Goal: Task Accomplishment & Management: Complete application form

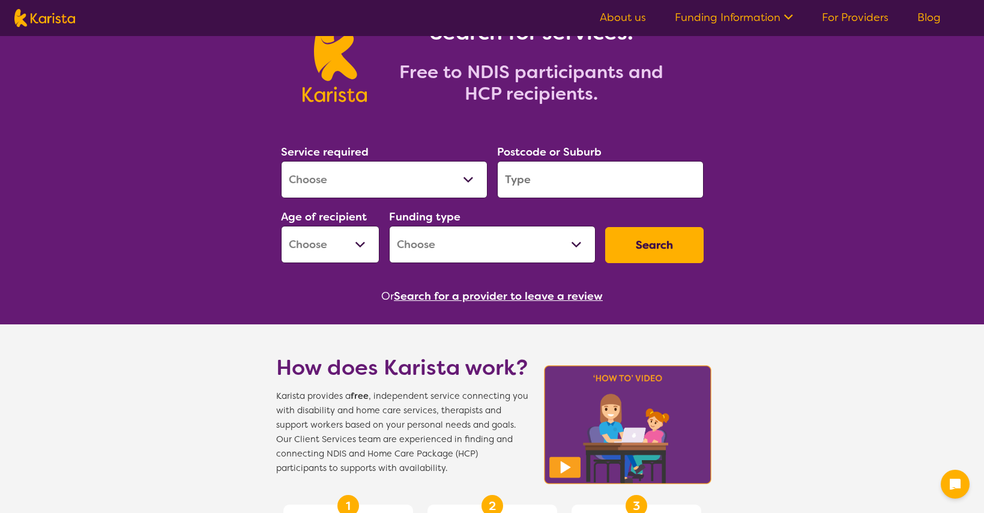
scroll to position [85, 0]
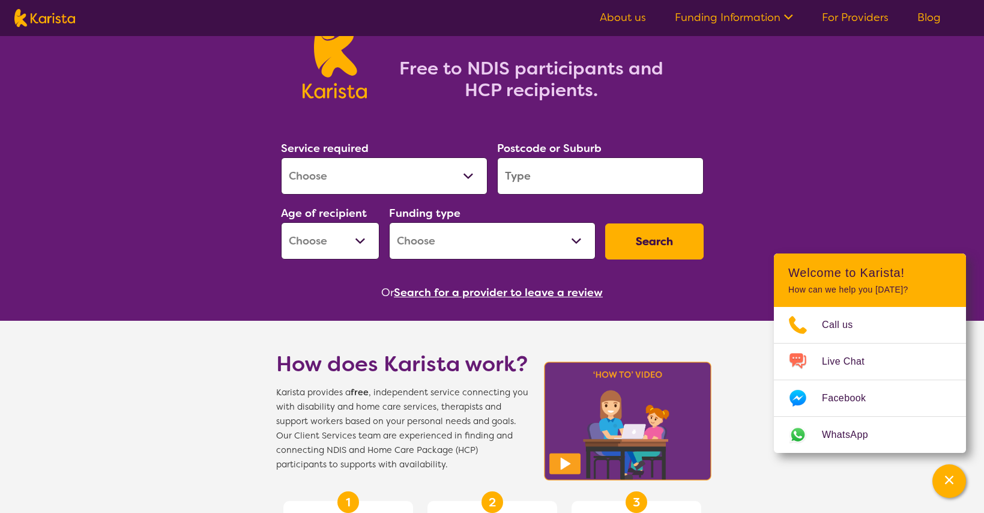
click at [843, 16] on link "For Providers" at bounding box center [855, 17] width 67 height 14
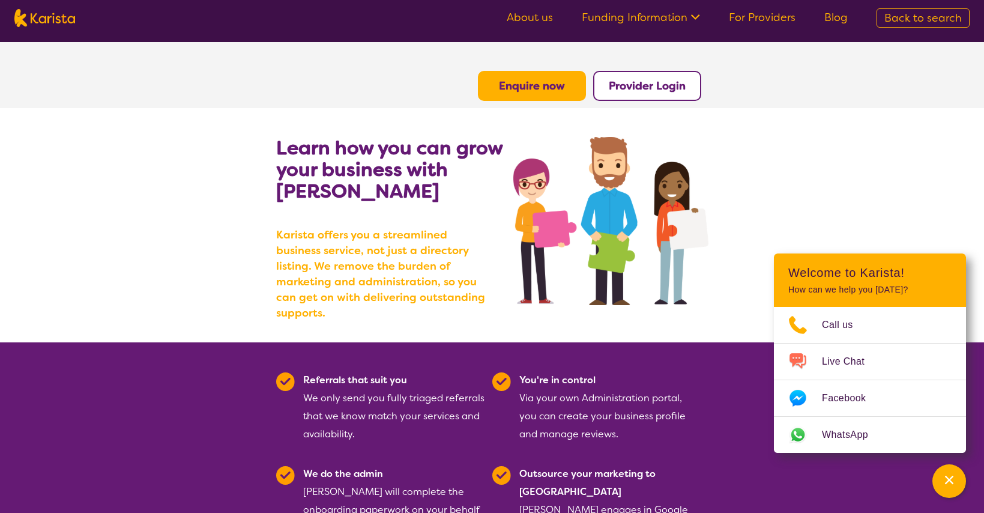
click at [526, 86] on b "Enquire now" at bounding box center [532, 86] width 66 height 14
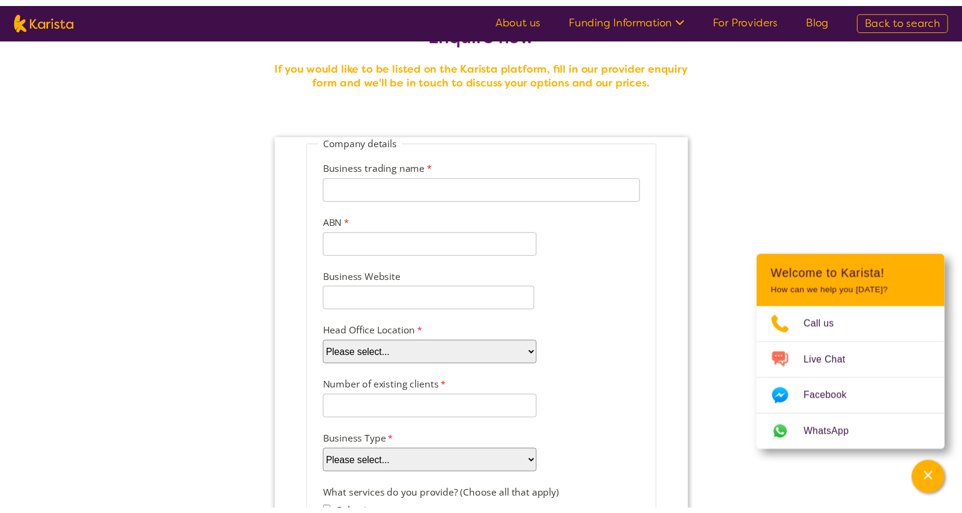
scroll to position [46, 0]
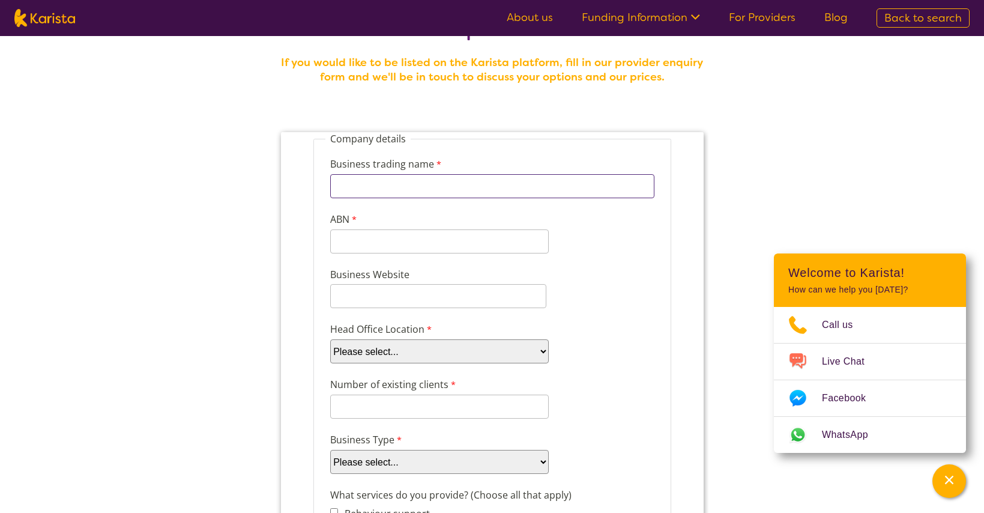
click at [398, 185] on input "Business trading name" at bounding box center [492, 186] width 324 height 24
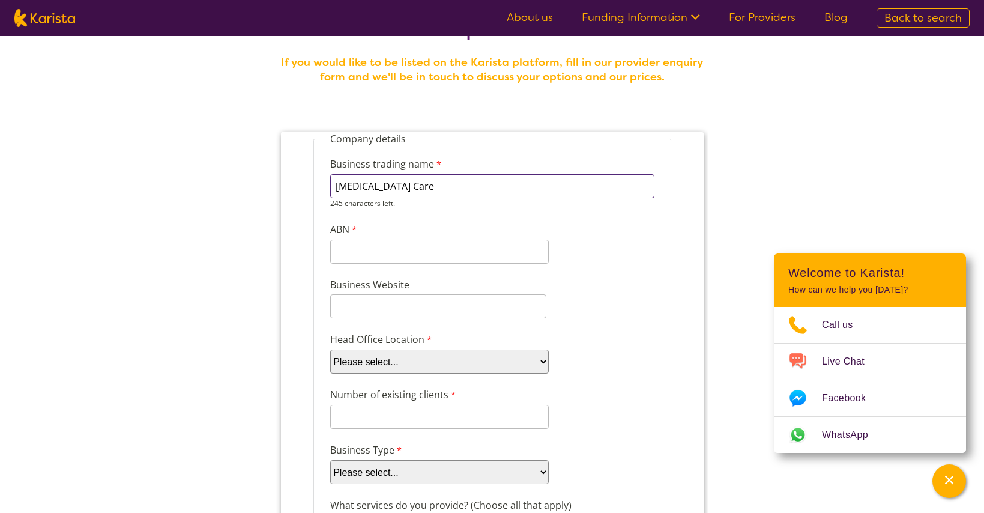
type input "[MEDICAL_DATA] Care"
click at [409, 248] on input "ABN" at bounding box center [439, 241] width 218 height 24
click at [370, 247] on input "ABN" at bounding box center [439, 241] width 218 height 24
paste input ": 61 619 85"
type input ": 61 619 85"
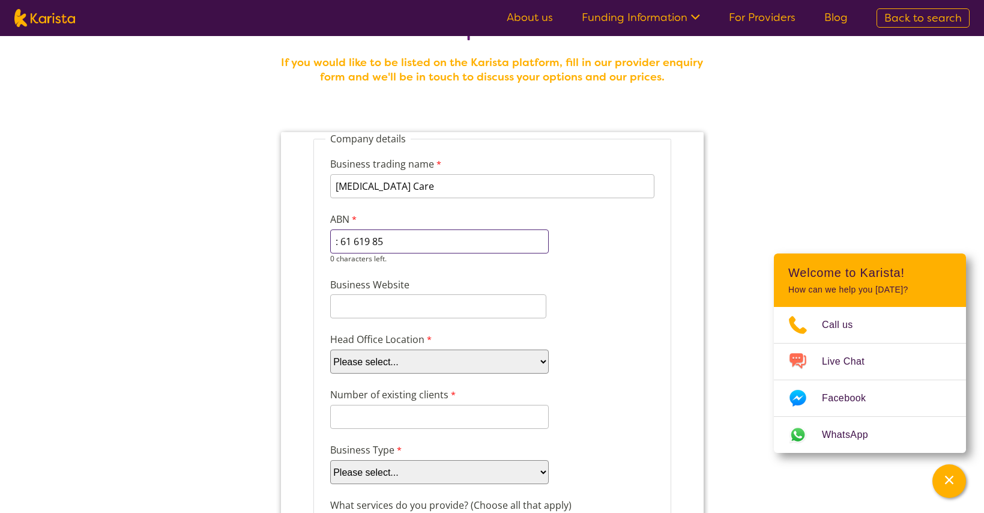
drag, startPoint x: 235, startPoint y: 238, endPoint x: 134, endPoint y: 238, distance: 101.4
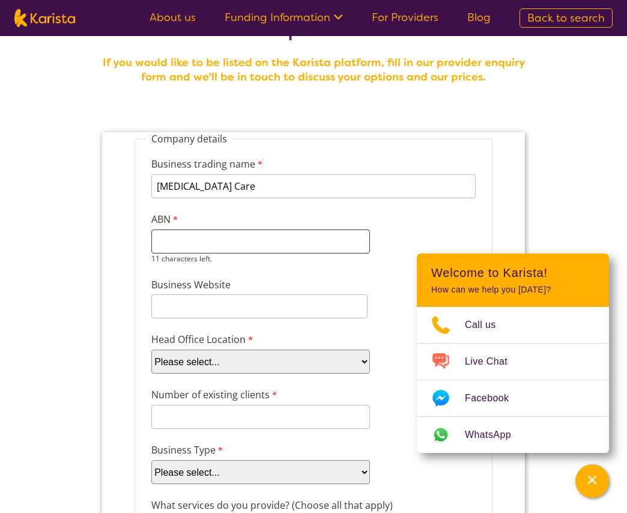
click at [206, 232] on input "ABN" at bounding box center [260, 241] width 218 height 24
type input "61619850461"
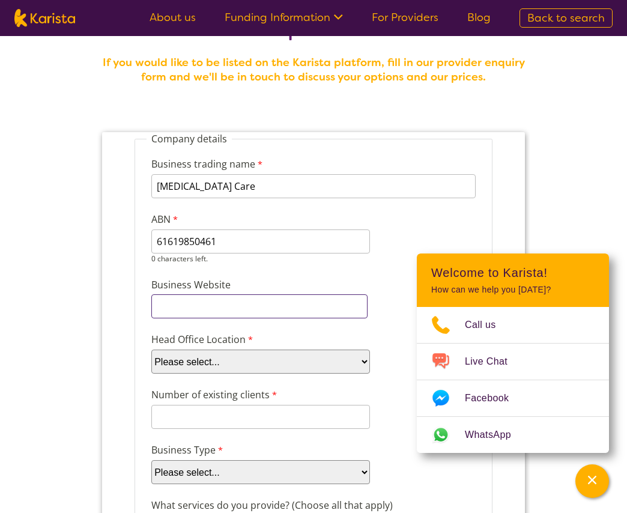
click at [244, 305] on input "Business Website" at bounding box center [259, 306] width 216 height 24
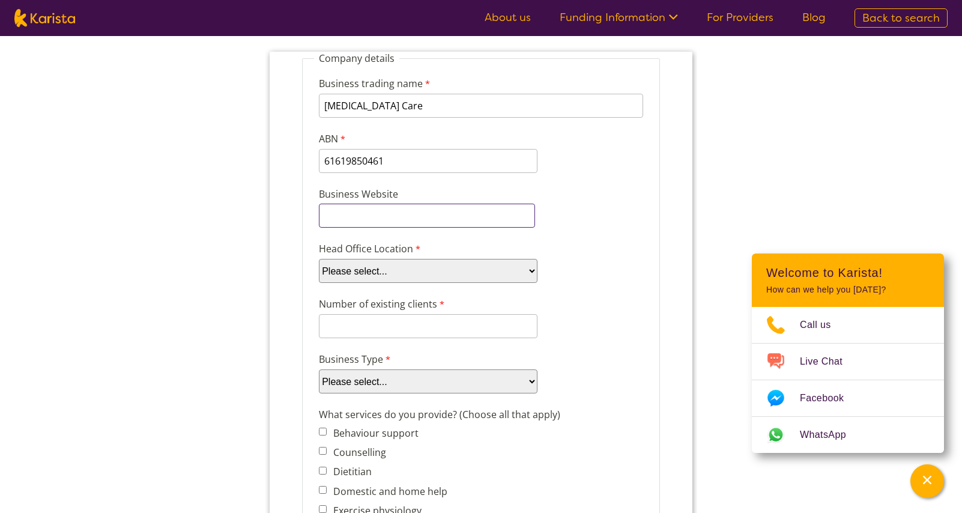
scroll to position [127, 0]
click at [399, 275] on select "Please select... ACT [GEOGRAPHIC_DATA] NT QLD SA TAS [GEOGRAPHIC_DATA] [GEOGRAP…" at bounding box center [428, 270] width 218 height 24
select select "tfa_100"
click at [319, 258] on select "Please select... ACT [GEOGRAPHIC_DATA] NT QLD SA TAS [GEOGRAPHIC_DATA] [GEOGRAP…" at bounding box center [428, 270] width 218 height 24
click at [389, 321] on input "Number of existing clients" at bounding box center [428, 325] width 218 height 24
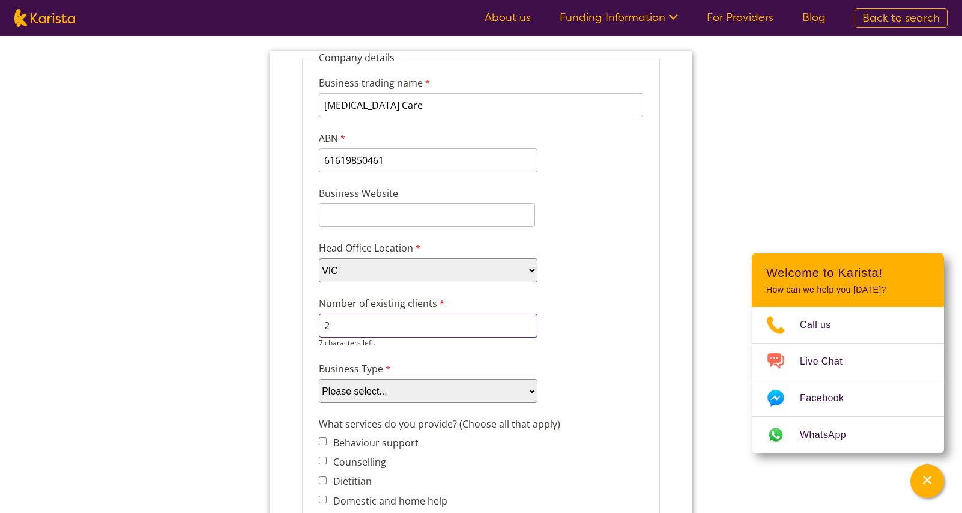
type input "2"
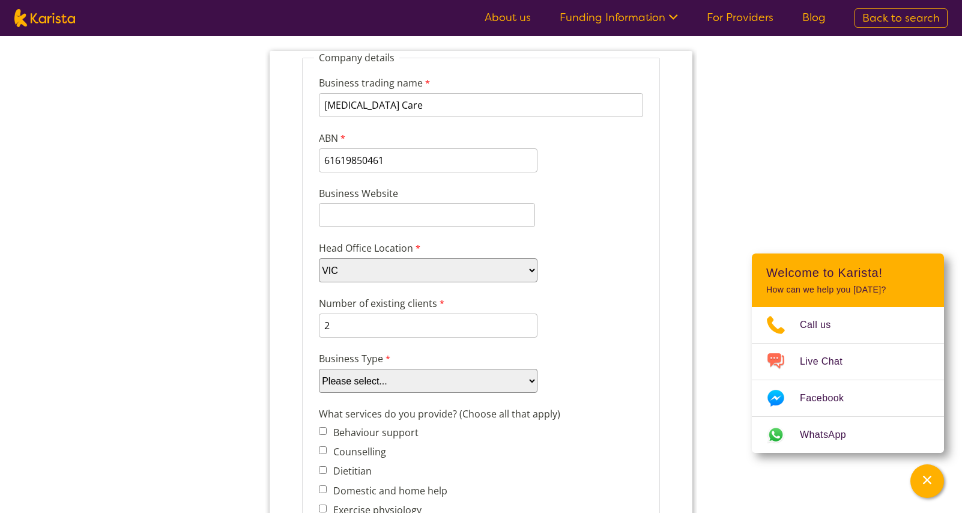
click at [384, 327] on input "2" at bounding box center [428, 325] width 218 height 24
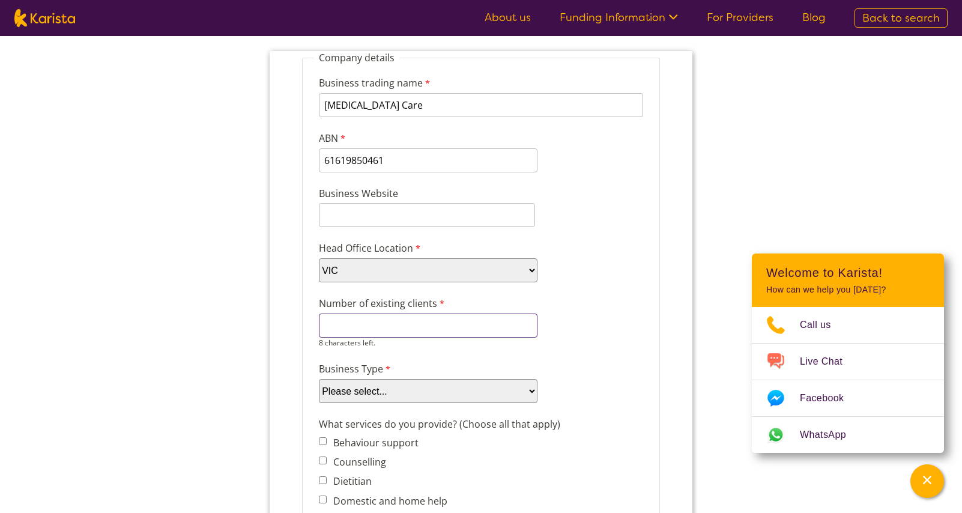
type input "2"
click at [431, 390] on select "Please select... Company Individual/Sole Trader Other (please specify)" at bounding box center [428, 391] width 218 height 24
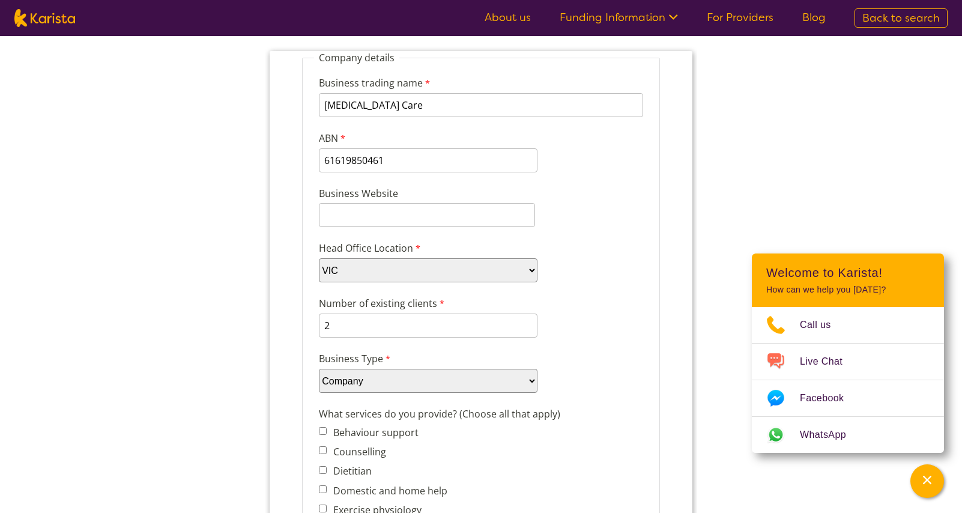
click at [319, 369] on select "Please select... Company Individual/Sole Trader Other (please specify)" at bounding box center [428, 381] width 218 height 24
click at [417, 382] on select "Please select... Company Individual/Sole Trader Other (please specify)" at bounding box center [428, 381] width 218 height 24
select select "tfa_89"
click at [319, 369] on select "Please select... Company Individual/Sole Trader Other (please specify)" at bounding box center [428, 381] width 218 height 24
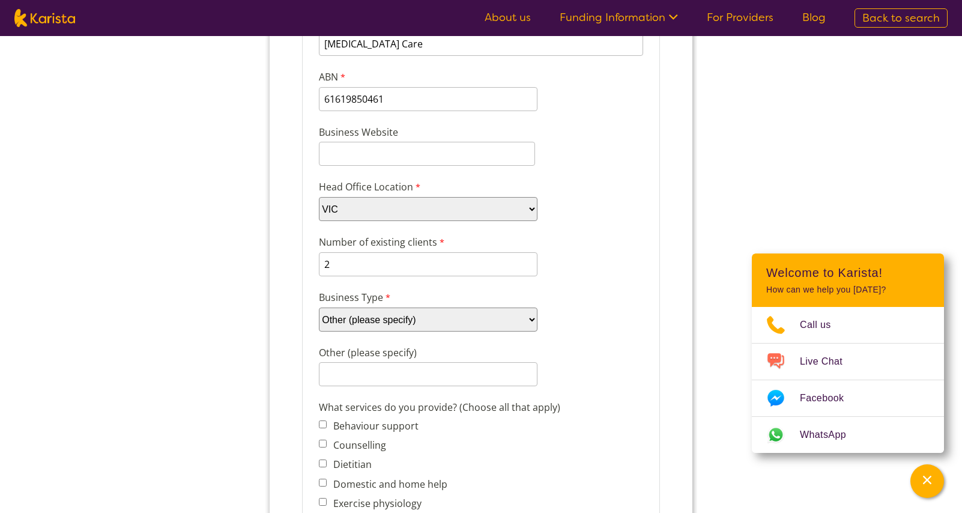
scroll to position [191, 0]
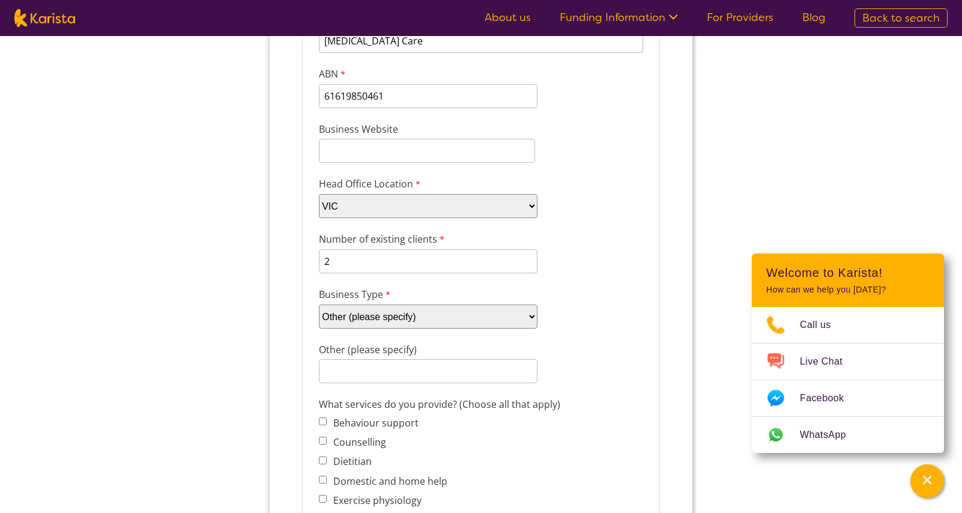
click at [390, 320] on select "Please select... Company Individual/Sole Trader Other (please specify)" at bounding box center [428, 316] width 218 height 24
click at [390, 371] on input "Other (please specify)" at bounding box center [428, 371] width 218 height 24
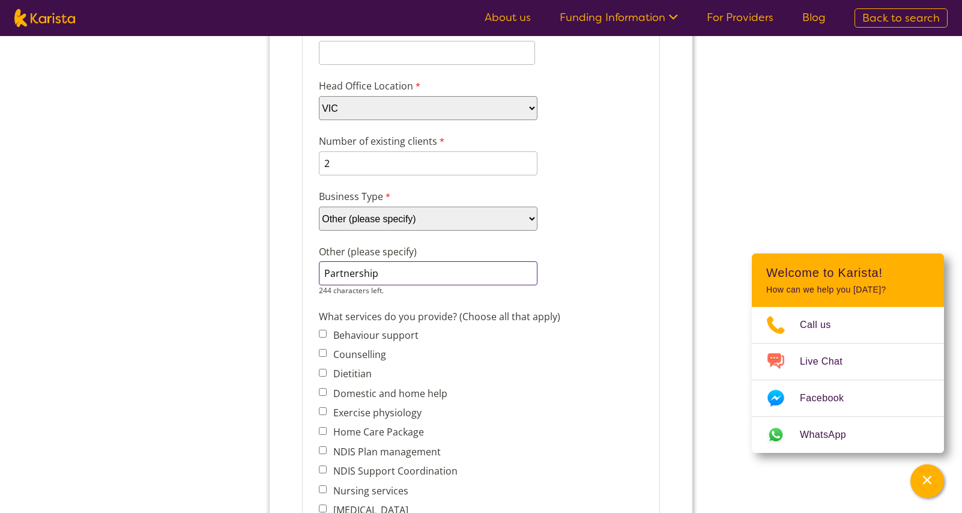
scroll to position [294, 0]
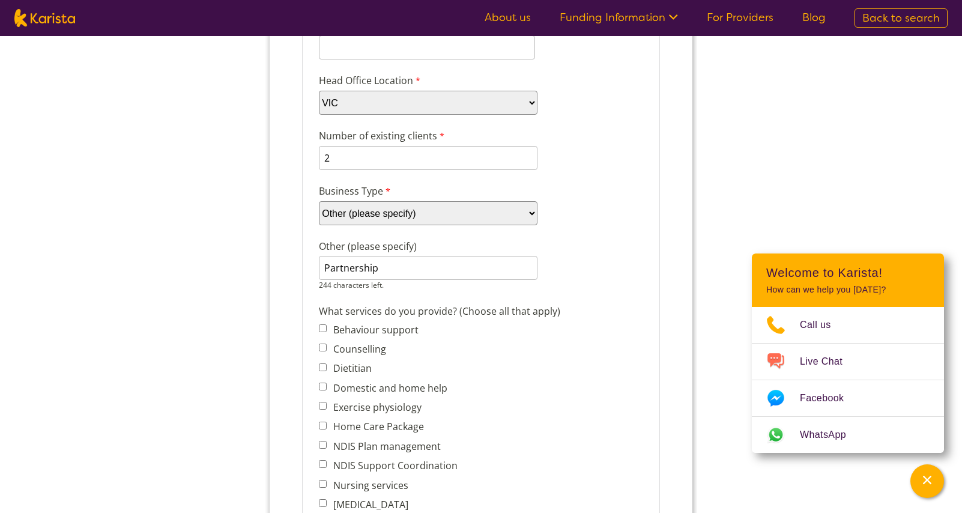
click at [412, 221] on select "Please select... Company Individual/Sole Trader Other (please specify)" at bounding box center [428, 213] width 218 height 24
click at [328, 268] on input "Partnership" at bounding box center [428, 268] width 218 height 24
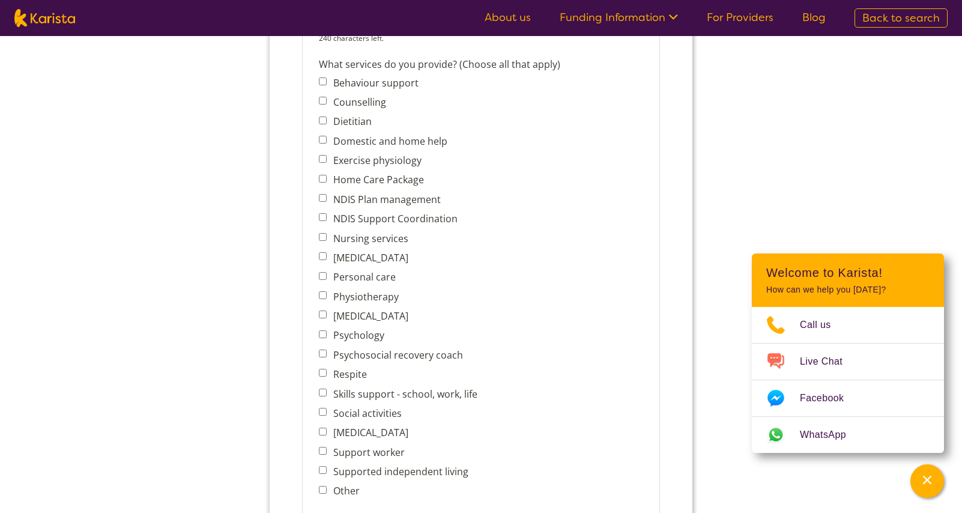
scroll to position [525, 0]
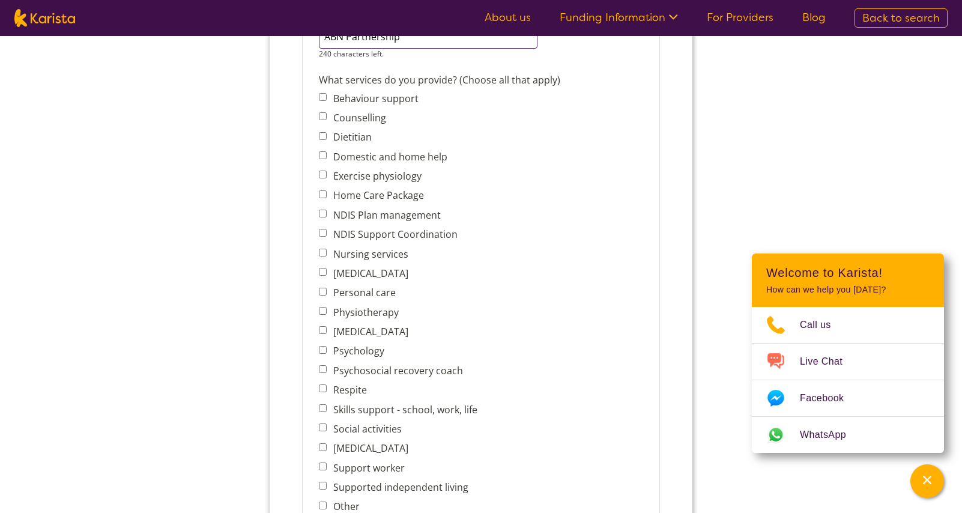
type input "ABN Partnership"
click at [355, 292] on span "Behaviour support Counselling Dietitian Domestic and home help Exercise physiol…" at bounding box center [401, 301] width 165 height 425
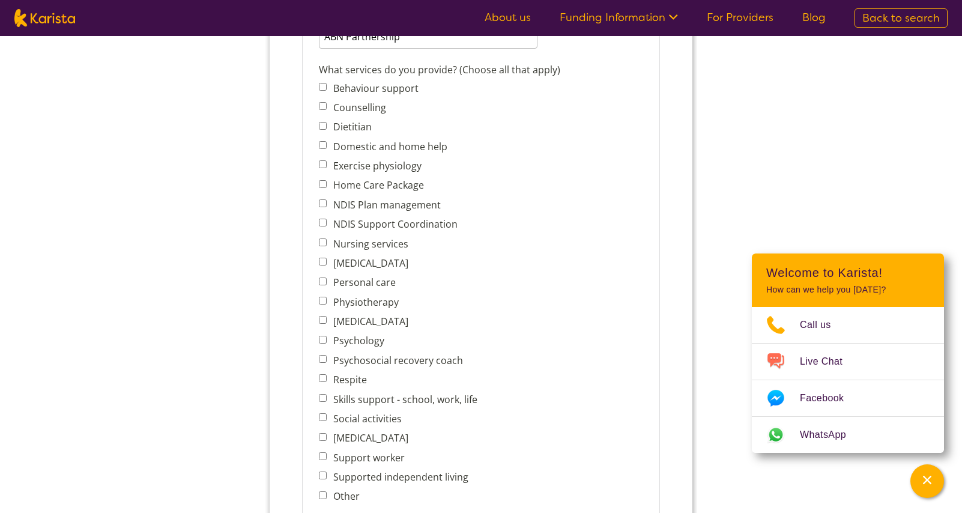
click at [326, 279] on input "Personal care" at bounding box center [323, 281] width 8 height 8
checkbox input "true"
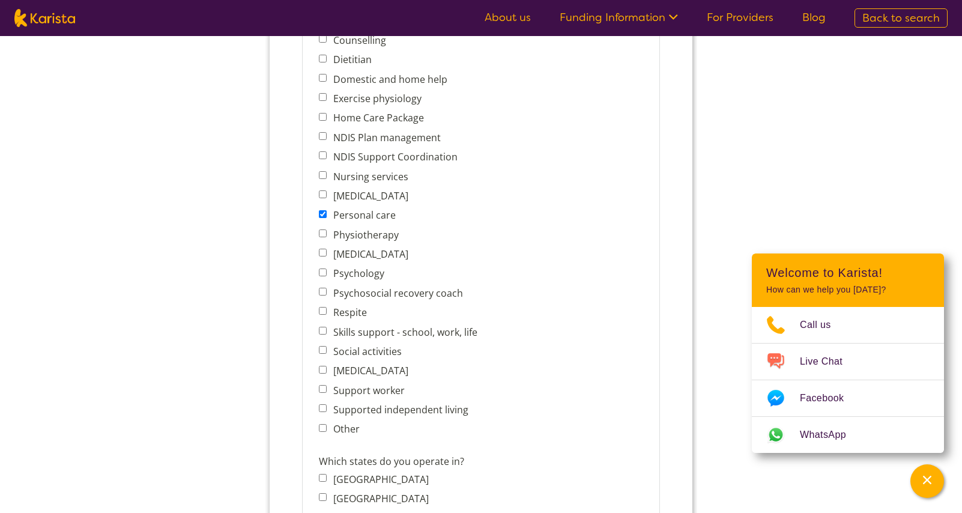
click at [361, 391] on label "Support worker" at bounding box center [366, 390] width 75 height 13
click at [327, 391] on input "Support worker" at bounding box center [323, 389] width 8 height 8
checkbox input "true"
click at [392, 406] on label "Supported independent living" at bounding box center [398, 409] width 139 height 13
click at [327, 406] on input "Supported independent living" at bounding box center [323, 408] width 8 height 8
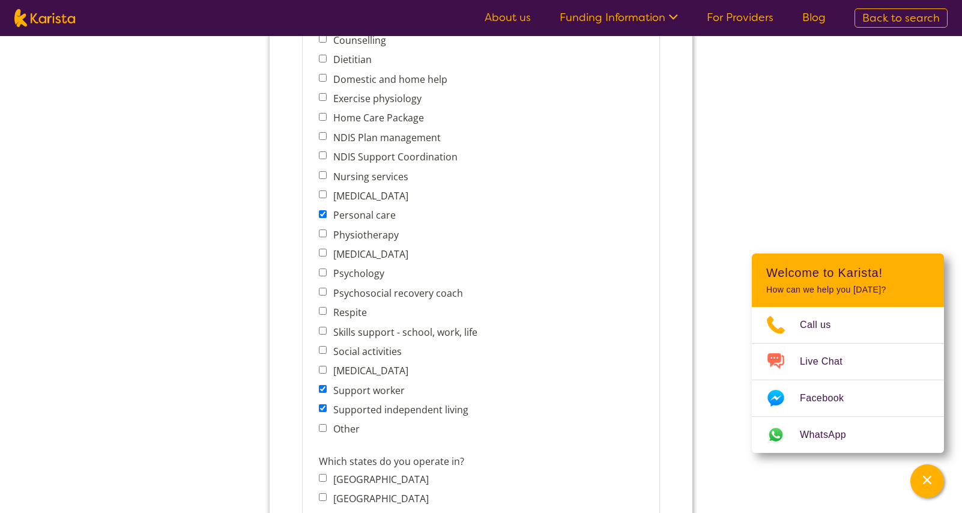
click at [360, 408] on label "Supported independent living" at bounding box center [398, 409] width 139 height 13
click at [327, 408] on input "Supported independent living" at bounding box center [323, 408] width 8 height 8
checkbox input "false"
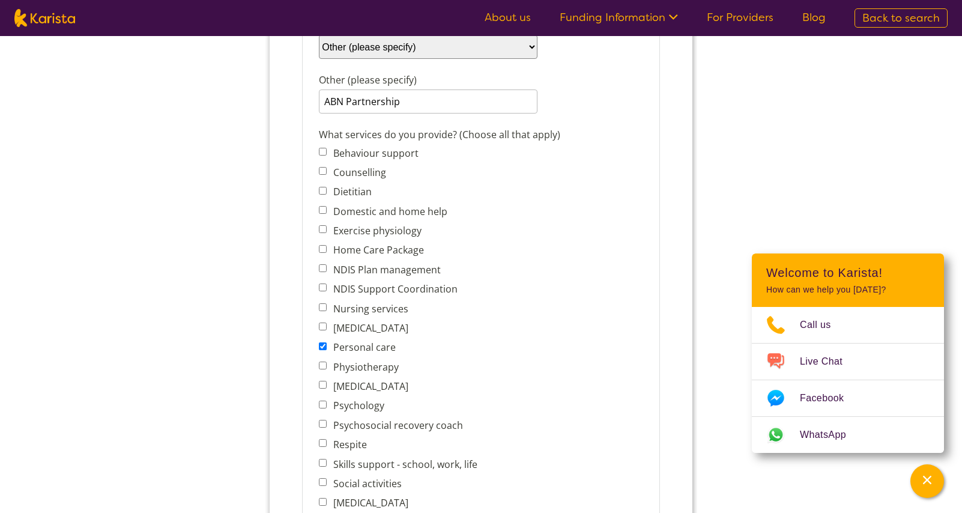
scroll to position [431, 0]
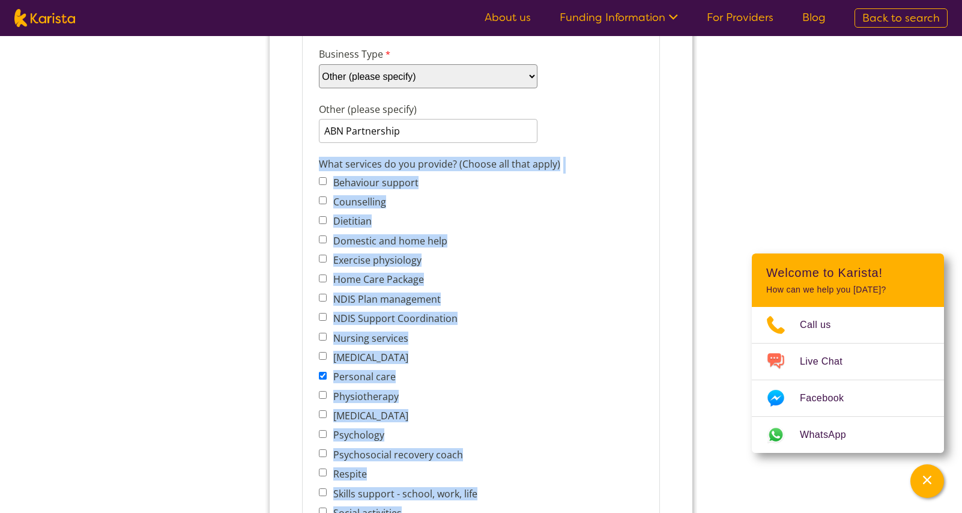
drag, startPoint x: 320, startPoint y: 163, endPoint x: 488, endPoint y: 435, distance: 319.7
click at [488, 435] on div "What services do you provide? (Choose all that apply) Behaviour support Counsel…" at bounding box center [481, 378] width 334 height 449
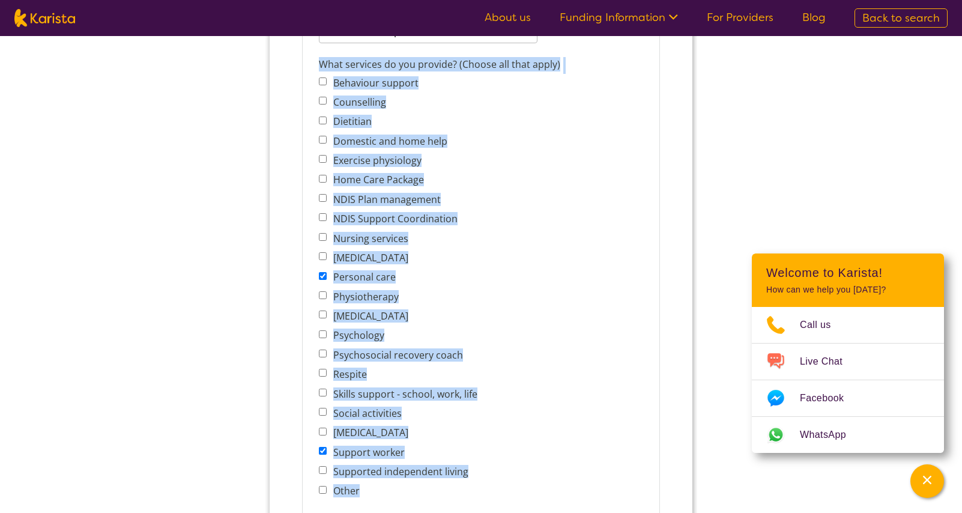
scroll to position [542, 0]
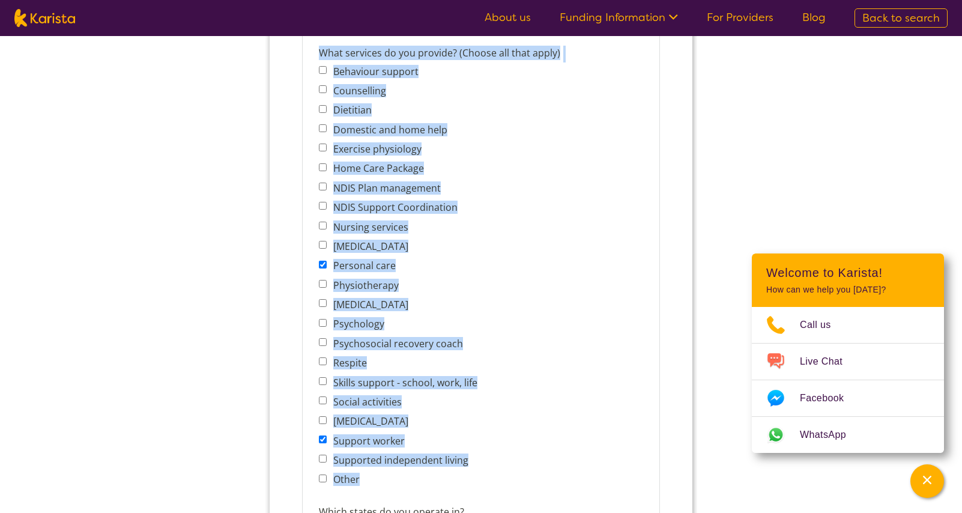
click at [458, 367] on span "Respite" at bounding box center [401, 362] width 165 height 17
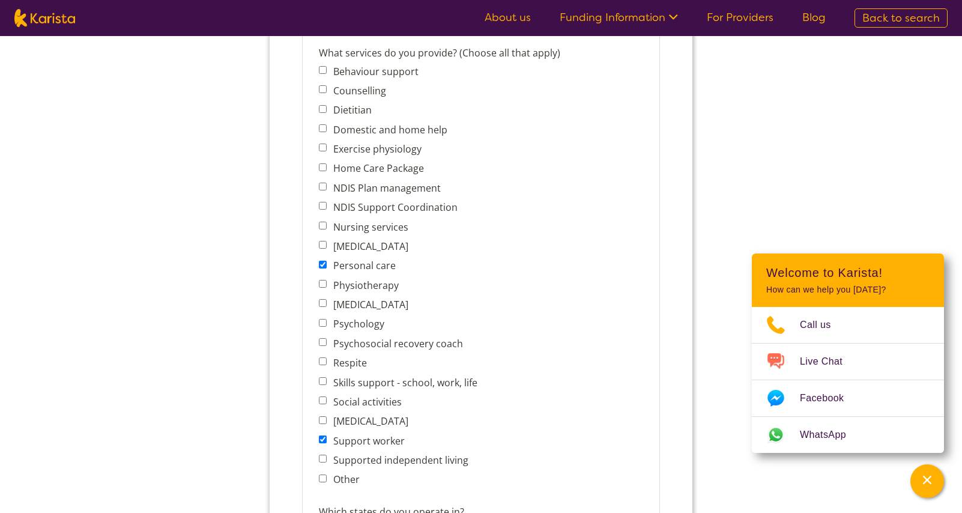
drag, startPoint x: 348, startPoint y: 268, endPoint x: 357, endPoint y: 318, distance: 50.6
click at [348, 268] on label "Personal care" at bounding box center [362, 265] width 66 height 13
click at [327, 268] on input "Personal care" at bounding box center [323, 265] width 8 height 8
checkbox input "false"
click at [362, 443] on label "Support worker" at bounding box center [366, 440] width 75 height 13
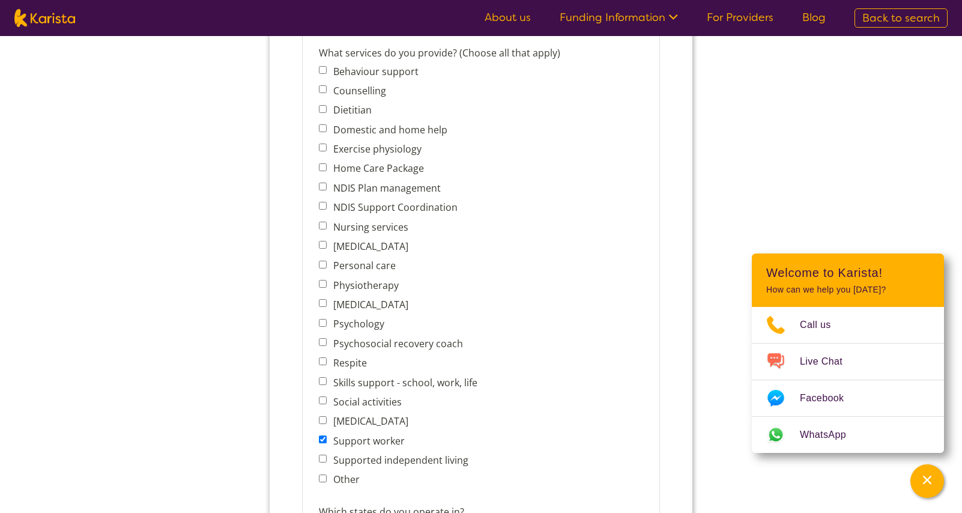
click at [327, 443] on input "Support worker" at bounding box center [323, 439] width 8 height 8
checkbox input "false"
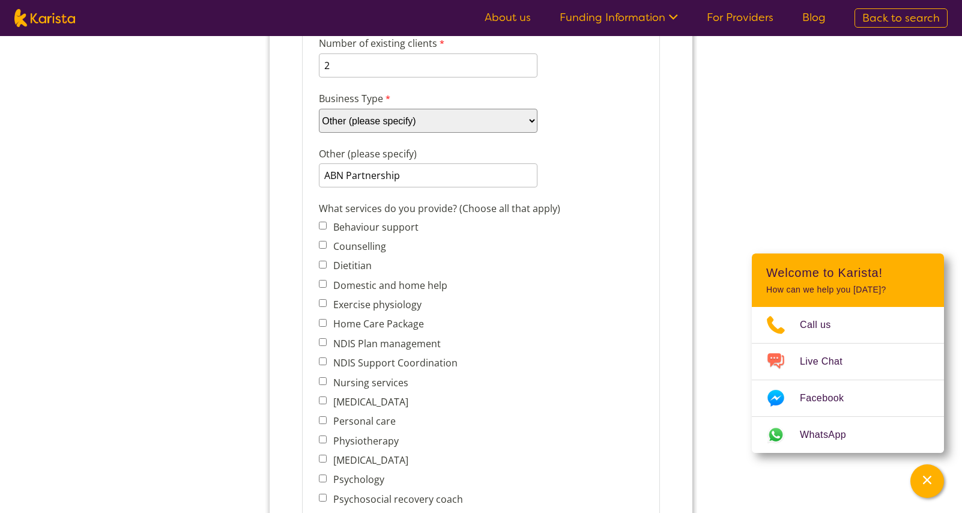
scroll to position [372, 0]
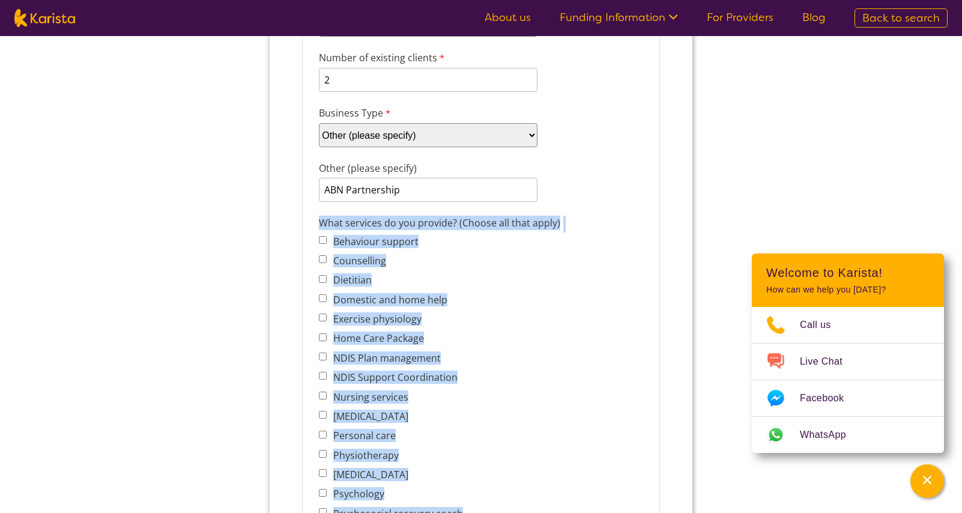
drag, startPoint x: 319, startPoint y: 219, endPoint x: 483, endPoint y: 428, distance: 265.9
click at [485, 431] on div "What services do you provide? (Choose all that apply) Behaviour support Counsel…" at bounding box center [481, 437] width 334 height 449
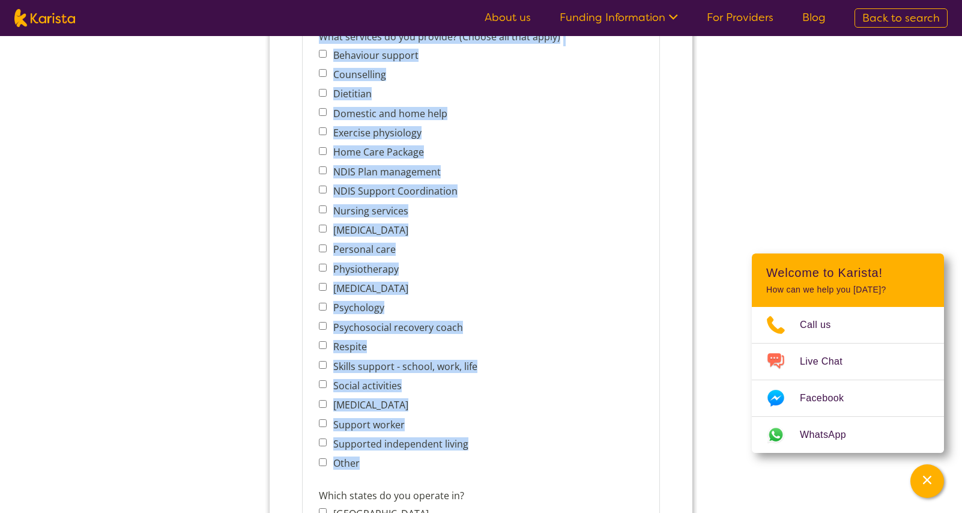
scroll to position [557, 0]
copy div "What services do you provide? (Choose all that apply) Behaviour support Counsel…"
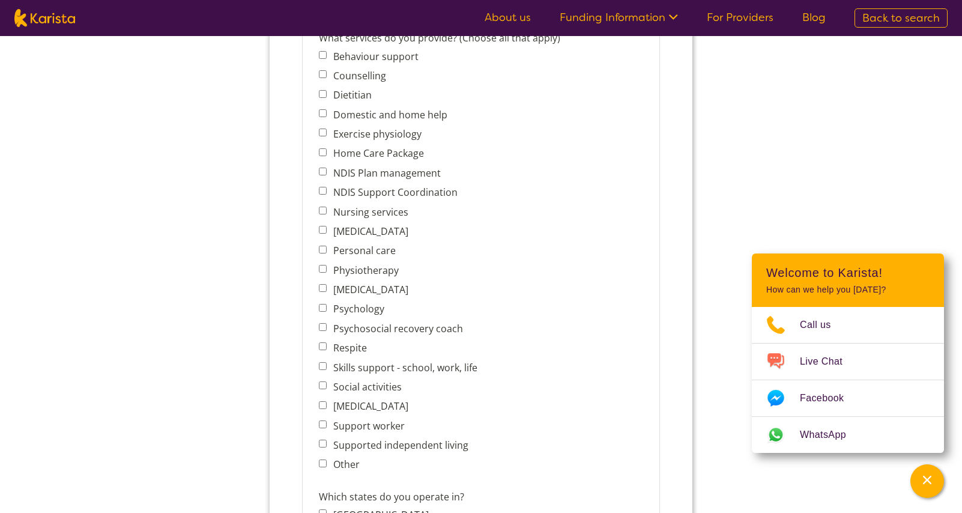
drag, startPoint x: 447, startPoint y: 256, endPoint x: 472, endPoint y: 244, distance: 27.9
click at [448, 256] on span "Personal care" at bounding box center [401, 250] width 165 height 17
click at [398, 116] on label "Domestic and home help" at bounding box center [388, 114] width 118 height 13
click at [327, 116] on input "Domestic and home help" at bounding box center [323, 113] width 8 height 8
checkbox input "true"
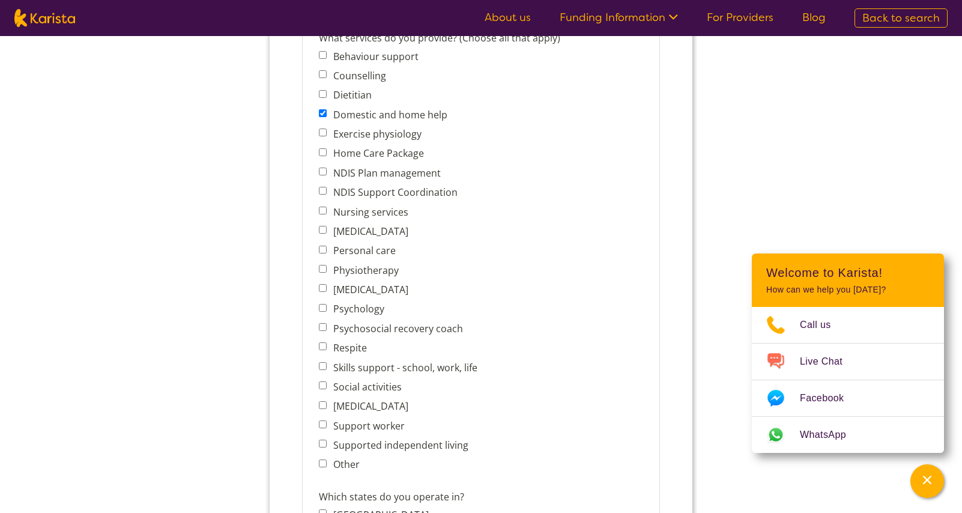
click at [370, 254] on label "Personal care" at bounding box center [362, 250] width 66 height 13
click at [327, 253] on input "Personal care" at bounding box center [323, 249] width 8 height 8
checkbox input "true"
click at [362, 425] on label "Support worker" at bounding box center [366, 425] width 75 height 13
click at [327, 425] on input "Support worker" at bounding box center [323, 424] width 8 height 8
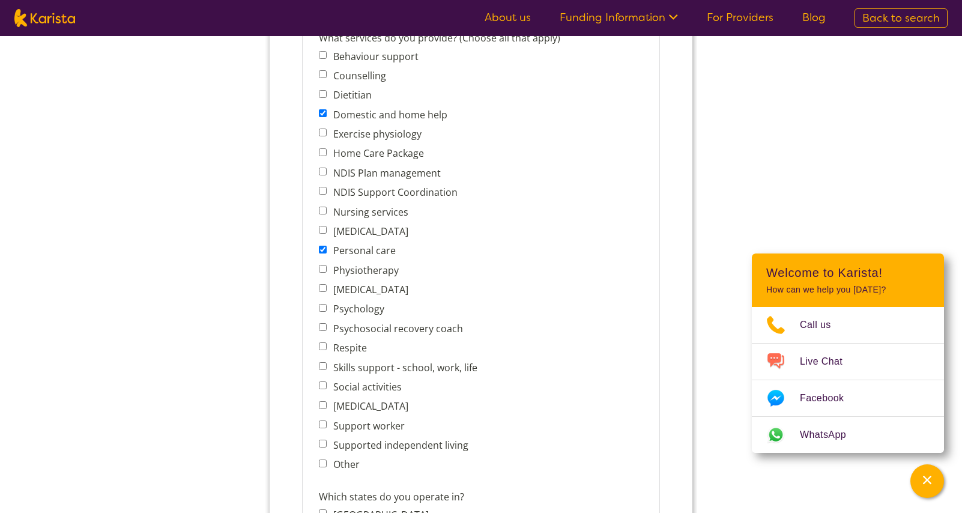
checkbox input "true"
click at [371, 383] on label "Social activities" at bounding box center [365, 386] width 72 height 13
click at [327, 383] on input "Social activities" at bounding box center [323, 385] width 8 height 8
checkbox input "true"
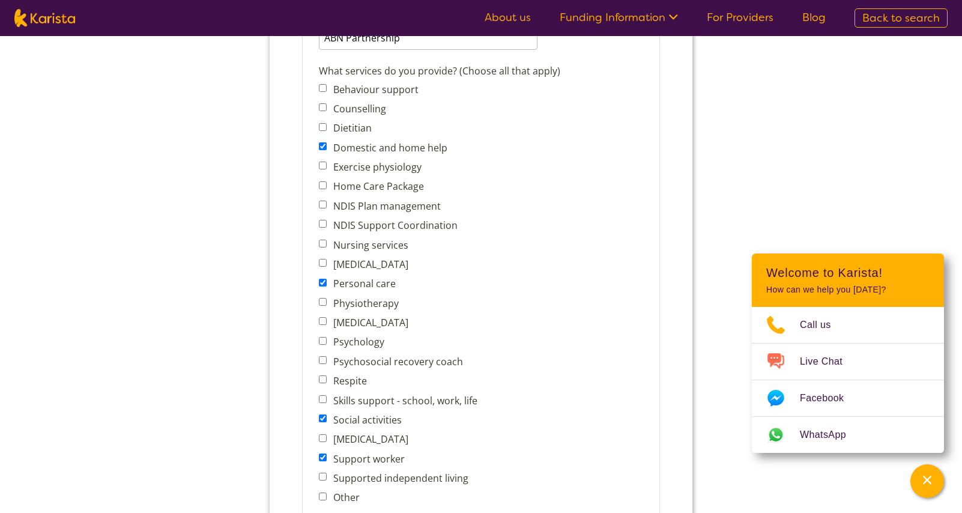
scroll to position [542, 0]
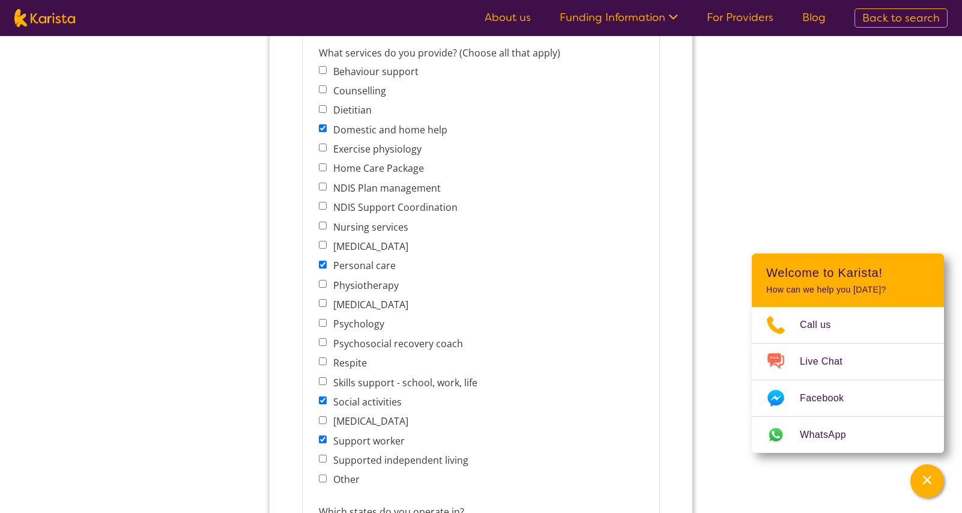
click at [348, 369] on label "Respite" at bounding box center [347, 362] width 37 height 13
click at [327, 365] on input "Respite" at bounding box center [323, 361] width 8 height 8
checkbox input "true"
click at [407, 387] on label "Skills support - school, work, life" at bounding box center [403, 382] width 148 height 13
click at [327, 385] on input "Skills support - school, work, life" at bounding box center [323, 381] width 8 height 8
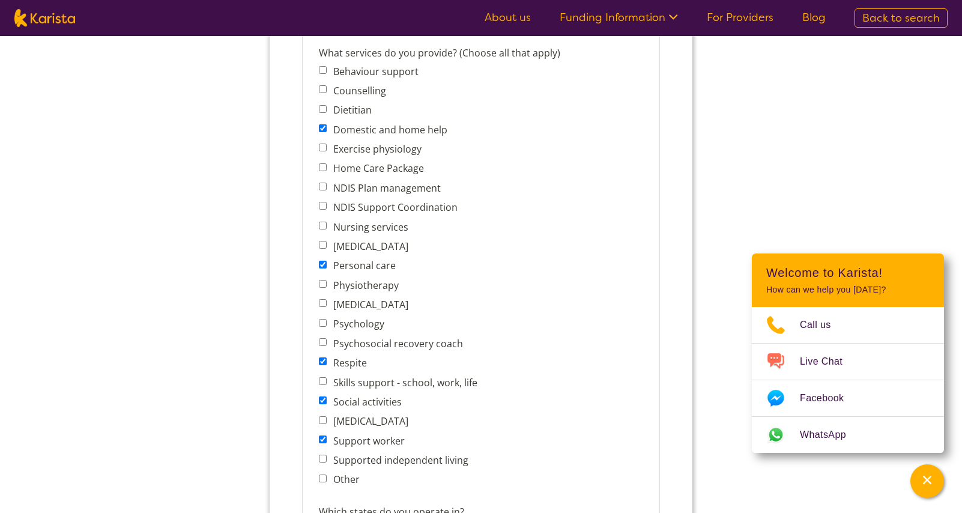
checkbox input "true"
click at [406, 456] on label "Supported independent living" at bounding box center [398, 459] width 139 height 13
click at [327, 456] on input "Supported independent living" at bounding box center [323, 458] width 8 height 8
checkbox input "true"
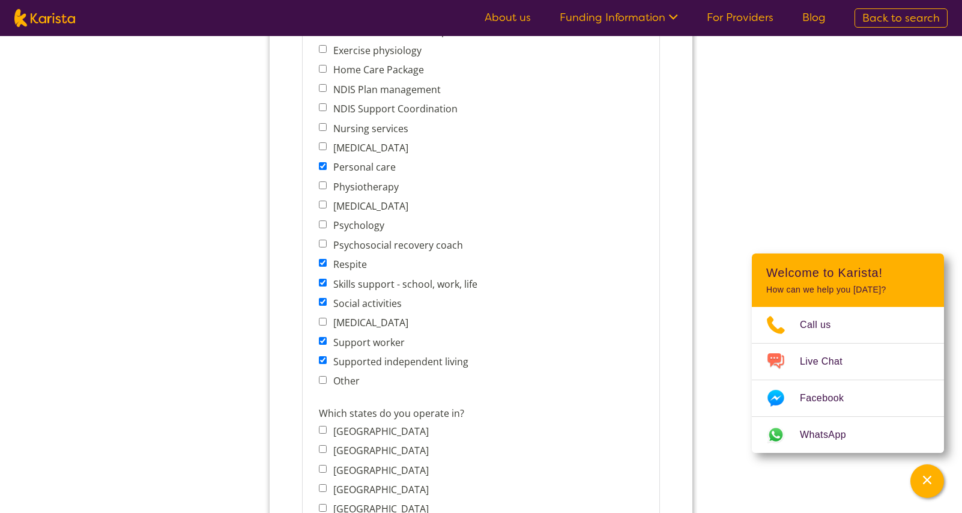
scroll to position [646, 0]
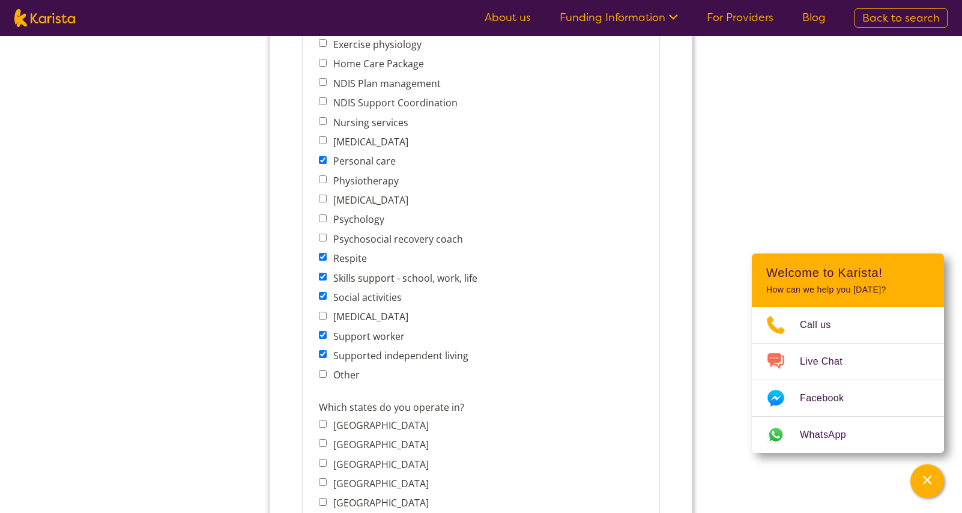
click at [339, 376] on label "Other" at bounding box center [344, 374] width 30 height 13
click at [327, 376] on input "Other" at bounding box center [323, 374] width 8 height 8
checkbox input "true"
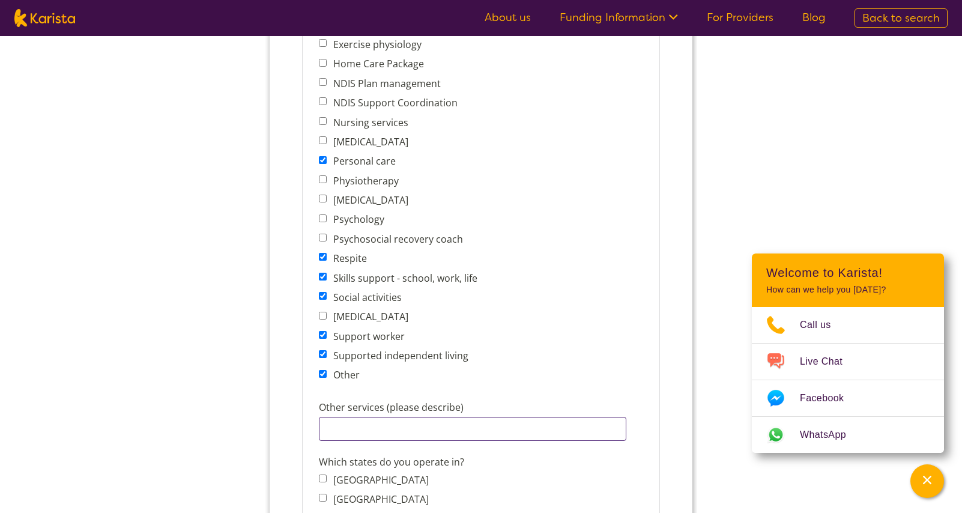
click at [381, 428] on input "Other services (please describe)" at bounding box center [472, 429] width 307 height 24
type input "Transportation"
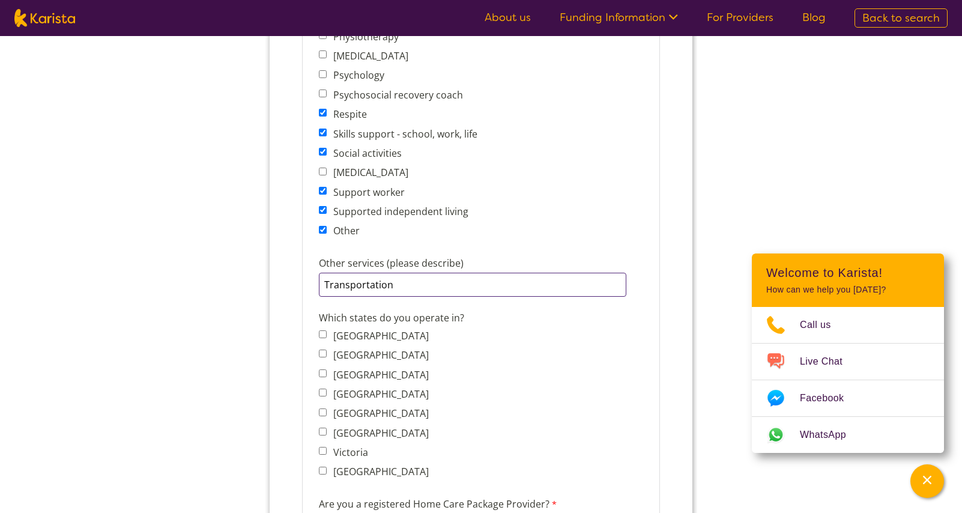
scroll to position [801, 0]
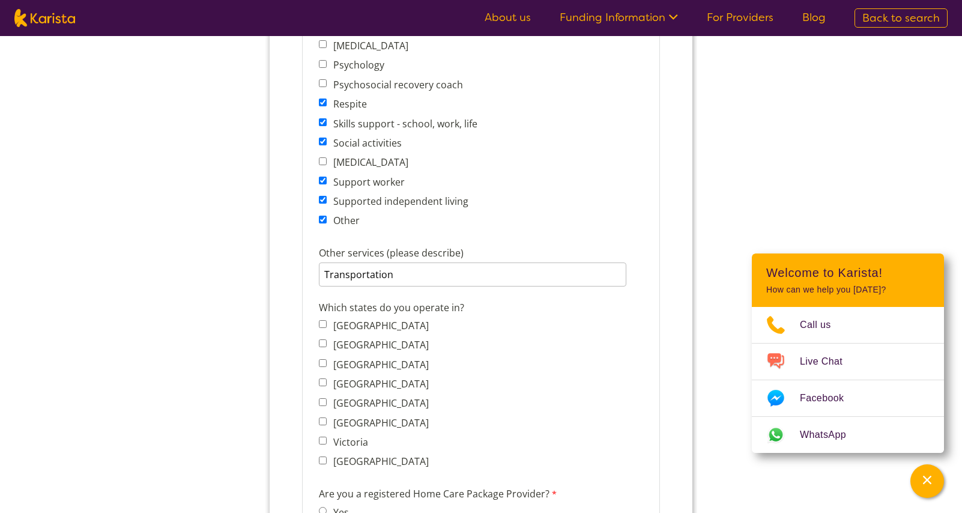
drag, startPoint x: 346, startPoint y: 441, endPoint x: 363, endPoint y: 403, distance: 41.6
click at [347, 439] on label "Victoria" at bounding box center [348, 441] width 38 height 13
click at [327, 439] on input "Victoria" at bounding box center [323, 440] width 8 height 8
checkbox input "true"
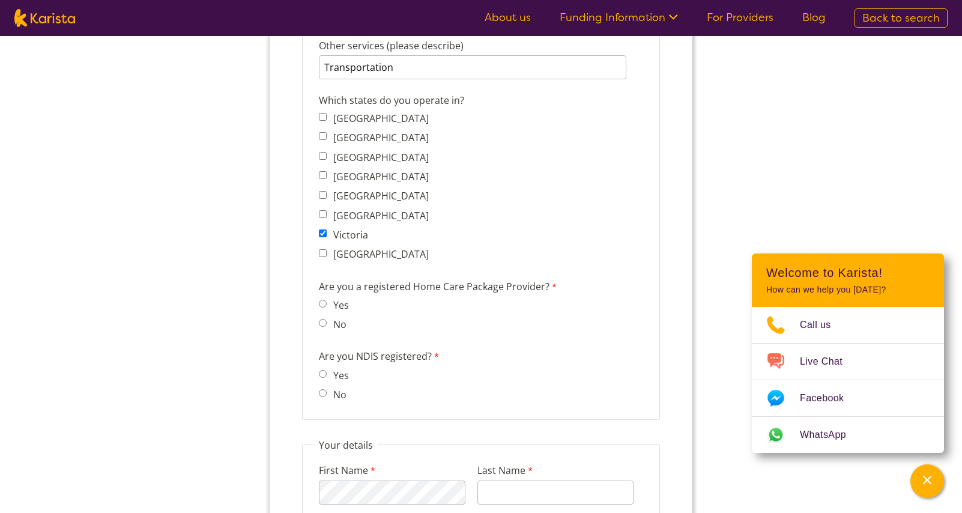
scroll to position [1013, 0]
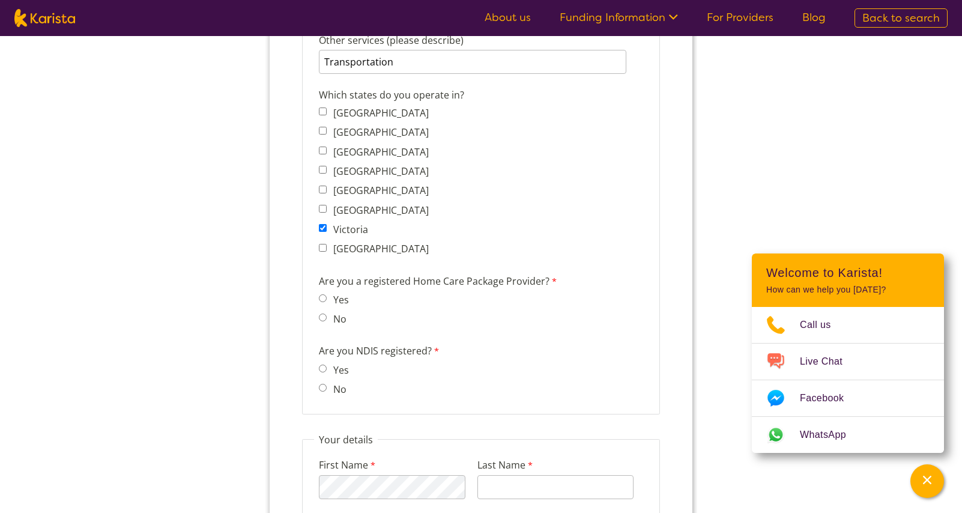
click at [321, 318] on input "No" at bounding box center [323, 317] width 8 height 8
radio input "true"
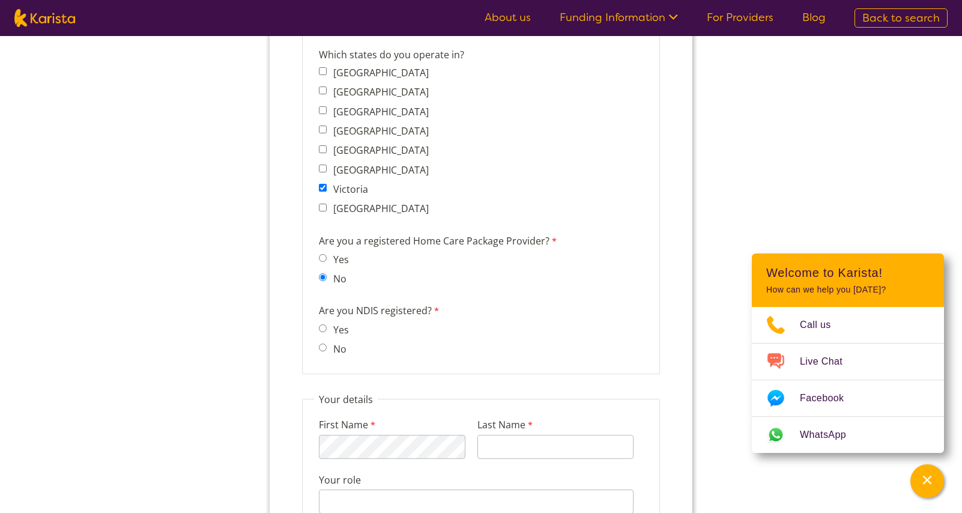
scroll to position [1073, 0]
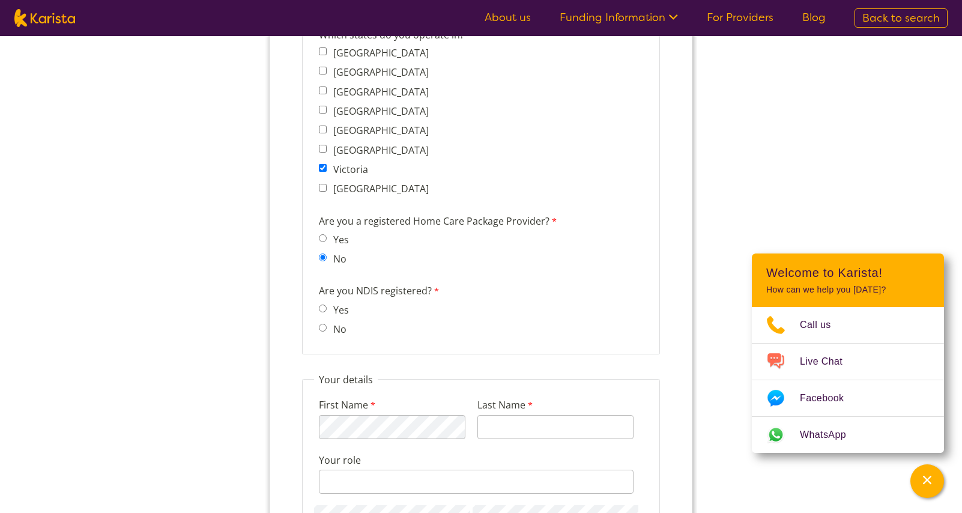
click at [324, 308] on input "Yes" at bounding box center [323, 308] width 8 height 8
radio input "true"
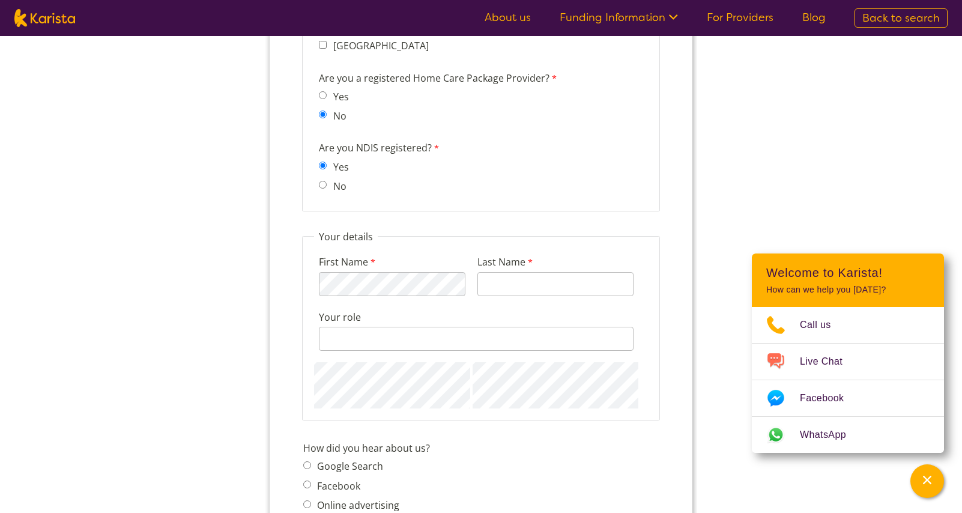
scroll to position [1191, 0]
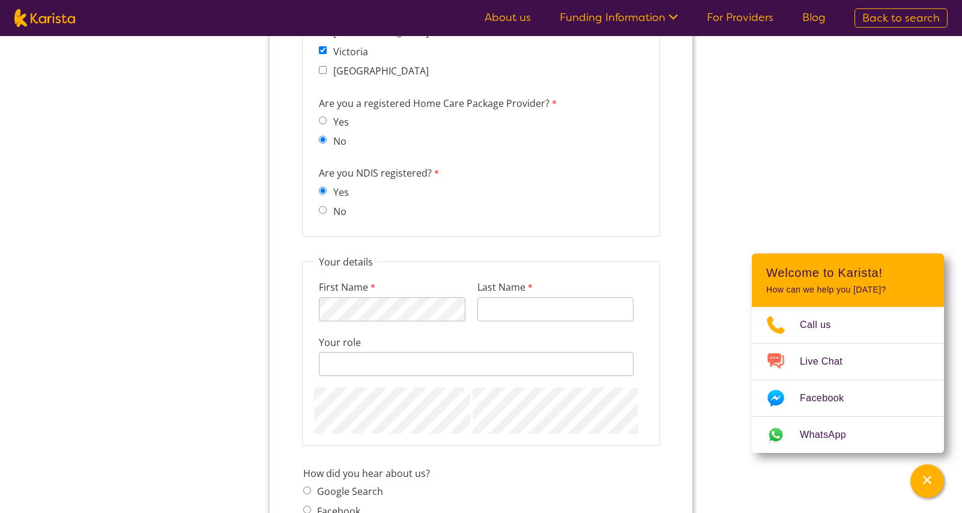
click at [325, 209] on input "No" at bounding box center [323, 210] width 8 height 8
radio input "true"
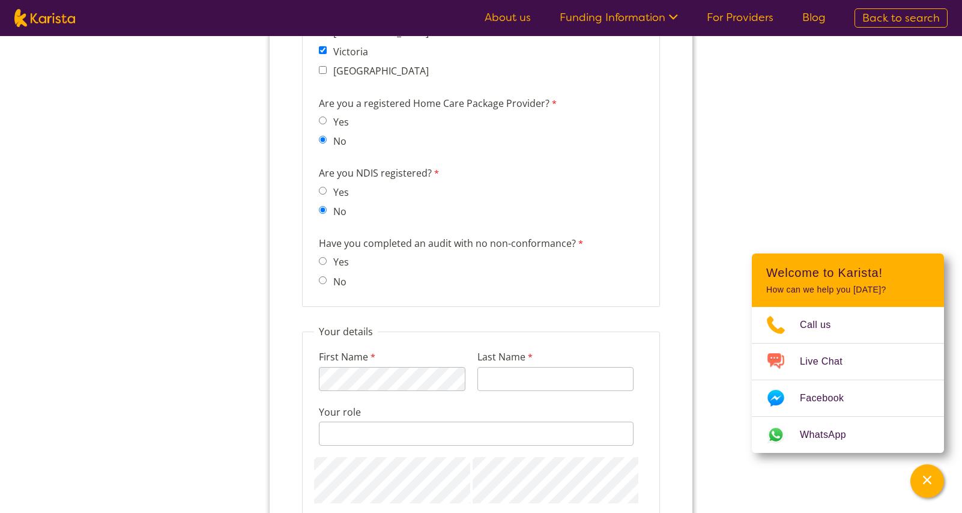
click at [322, 264] on span "Yes" at bounding box center [337, 261] width 37 height 17
click at [324, 260] on input "Yes" at bounding box center [323, 261] width 8 height 8
radio input "true"
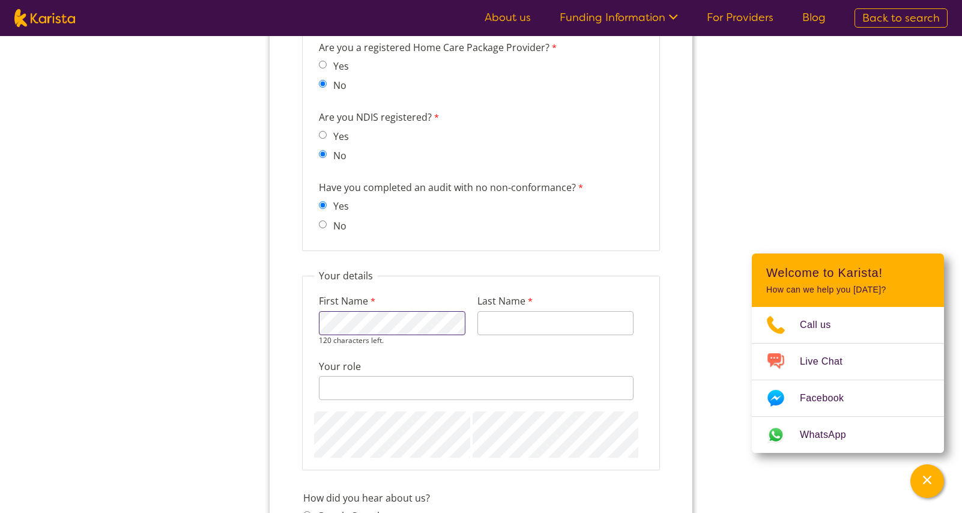
scroll to position [1235, 0]
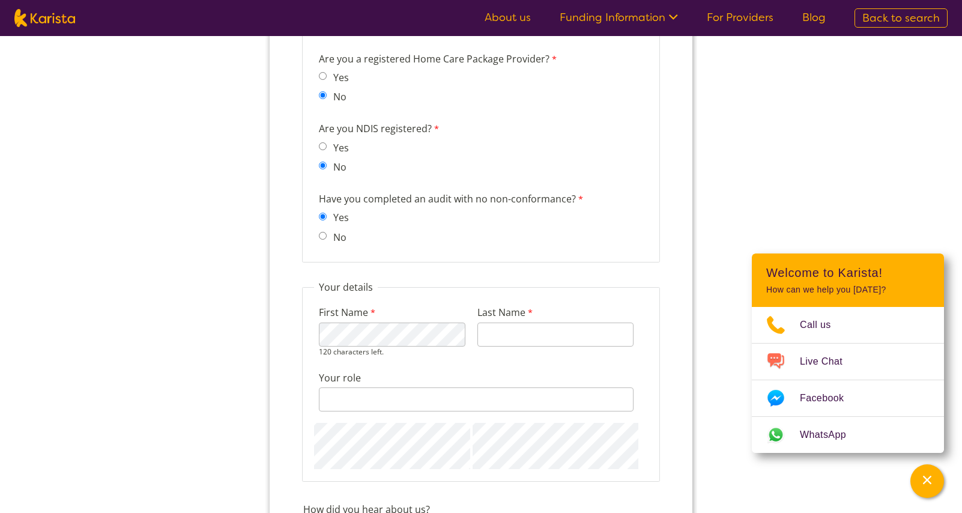
click at [325, 167] on input "No" at bounding box center [323, 165] width 8 height 8
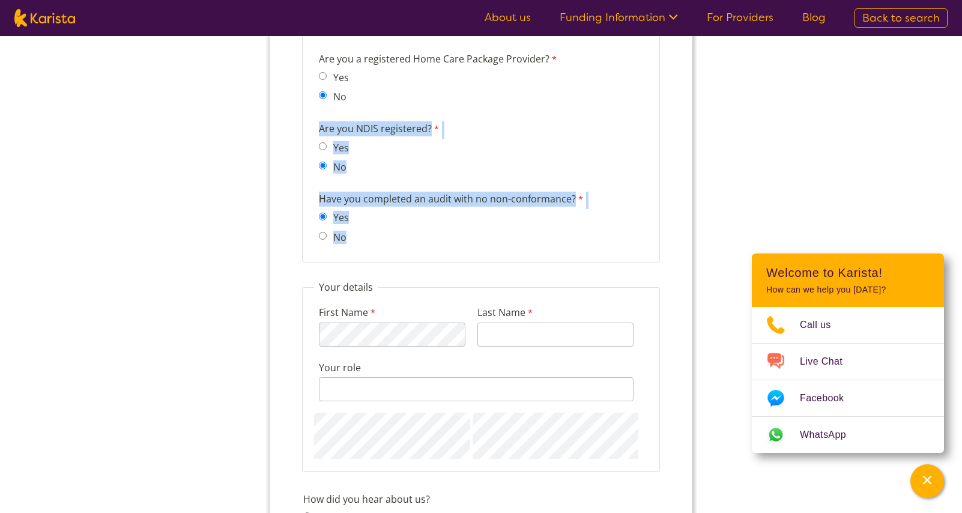
drag, startPoint x: 316, startPoint y: 130, endPoint x: 563, endPoint y: 190, distance: 253.9
copy fieldset "Are you NDIS registered? Yes No Have you completed an audit with no non-conform…"
click at [471, 163] on div "Are you NDIS registered? Yes No" at bounding box center [481, 149] width 334 height 61
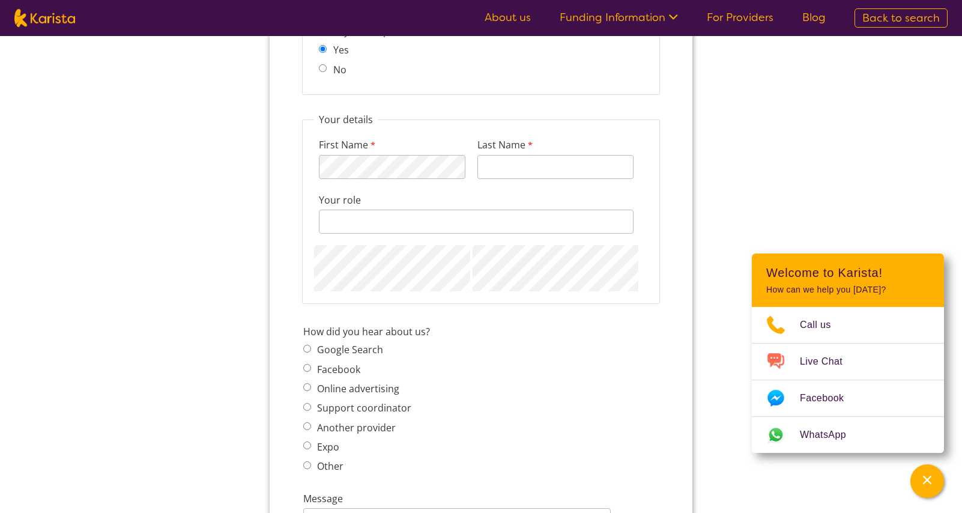
scroll to position [1408, 0]
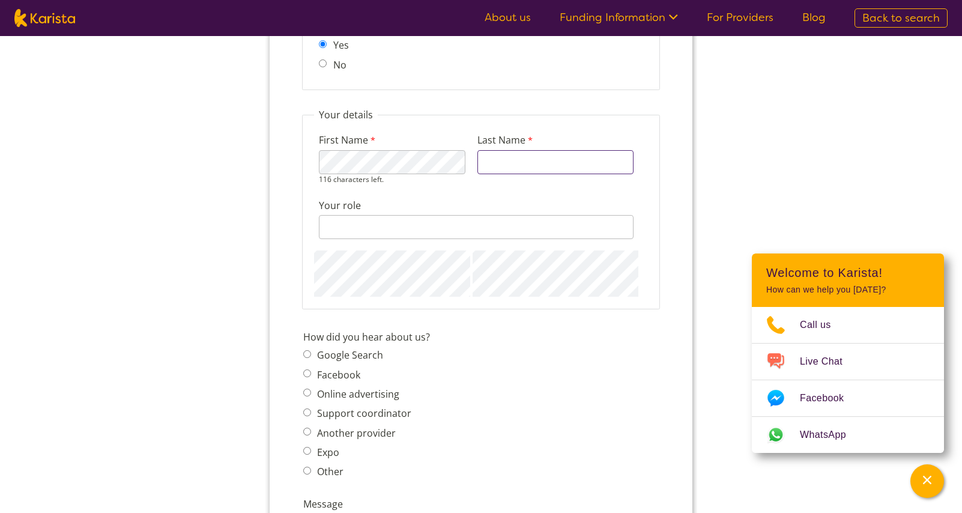
click at [513, 164] on input "Last Name" at bounding box center [555, 162] width 156 height 24
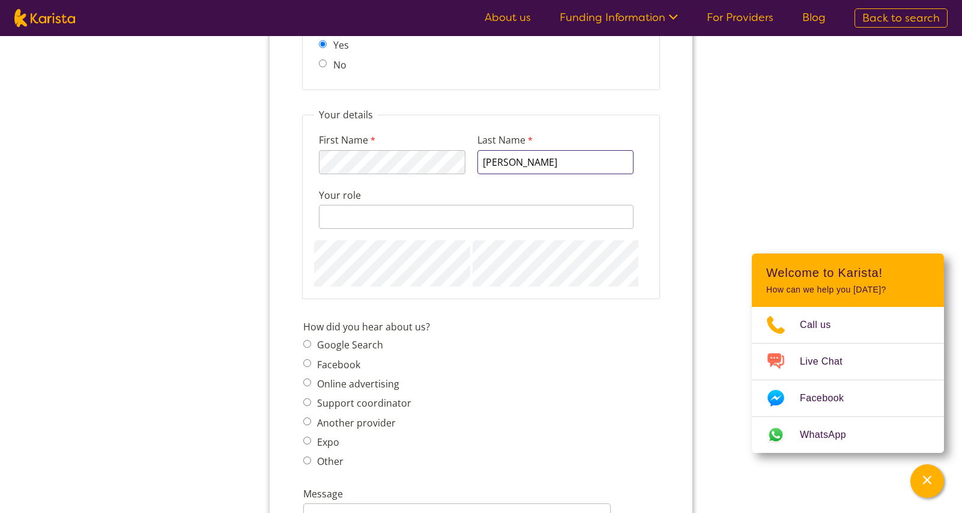
type input "[PERSON_NAME]"
click at [392, 223] on input "Your role" at bounding box center [476, 217] width 315 height 24
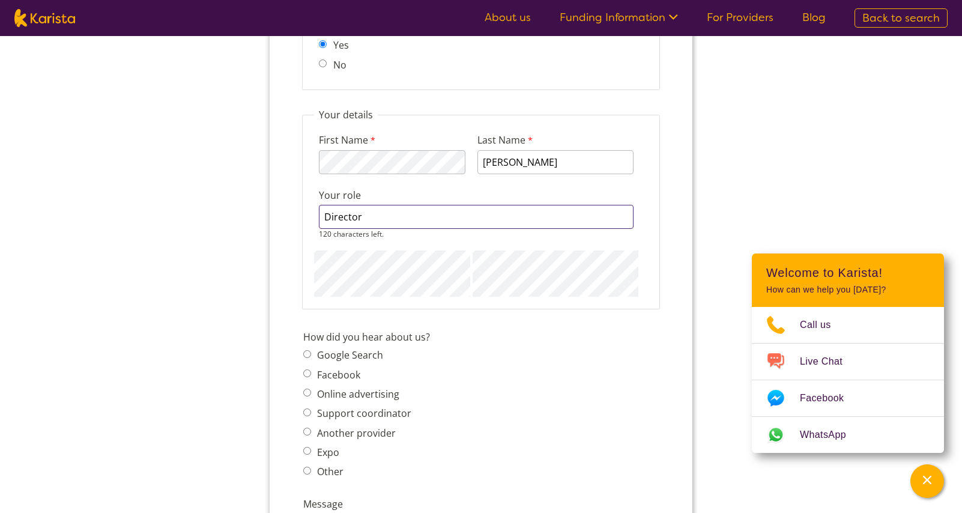
type input "Director"
click at [397, 290] on fieldset "Your details First Name 116 characters left. Last Name [PERSON_NAME] Your role …" at bounding box center [481, 208] width 358 height 200
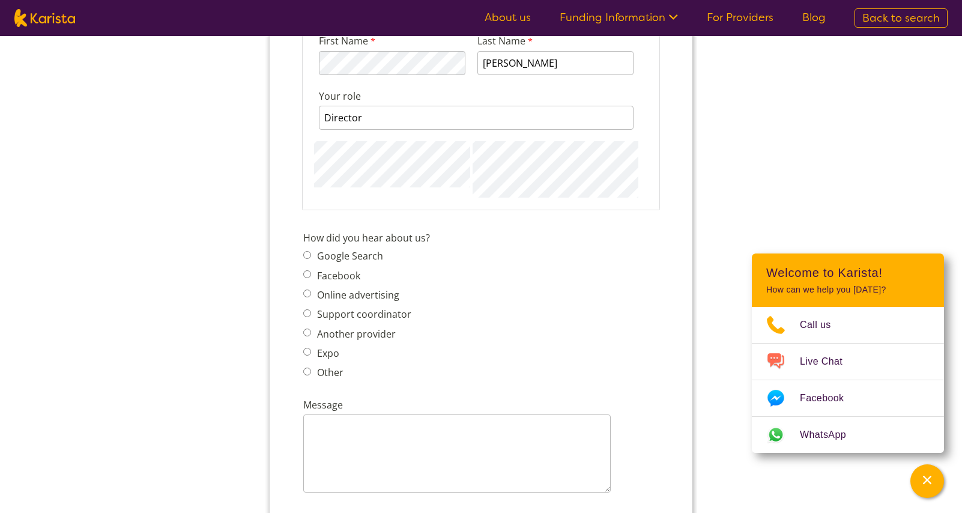
scroll to position [1510, 0]
click at [340, 254] on span "Google Search Facebook Online advertising Support coordinator Another provider …" at bounding box center [360, 311] width 115 height 134
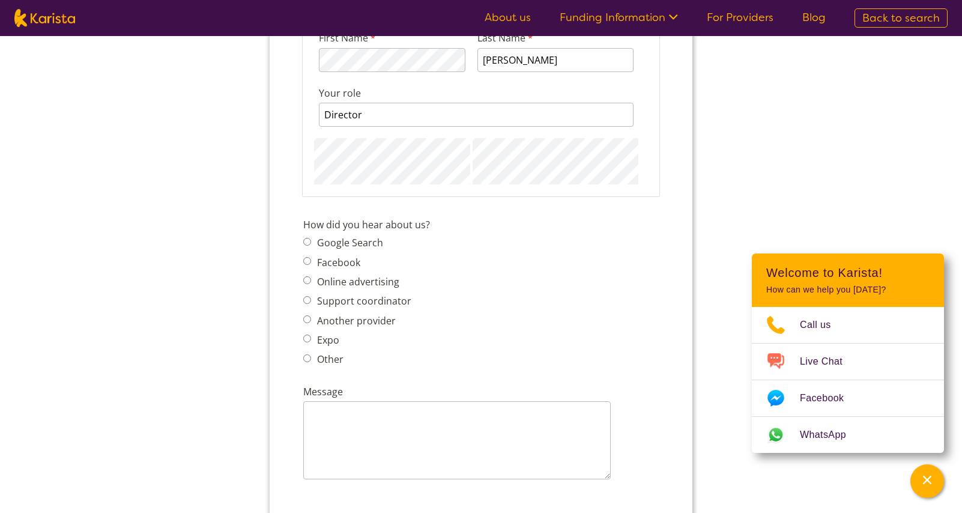
click at [338, 237] on label "Google Search" at bounding box center [348, 242] width 70 height 13
click at [311, 238] on input "Google Search" at bounding box center [307, 242] width 8 height 8
radio input "true"
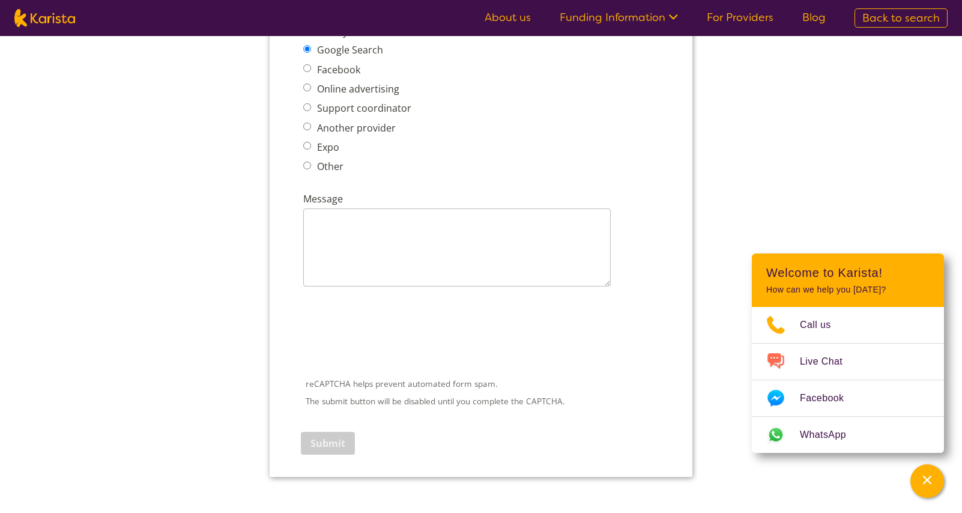
scroll to position [1705, 0]
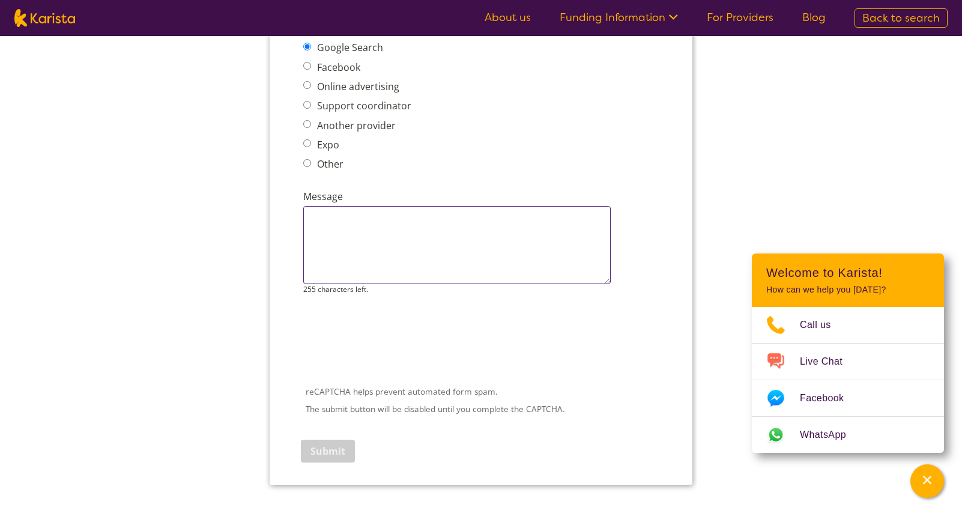
click at [360, 255] on textarea "Message" at bounding box center [456, 245] width 307 height 78
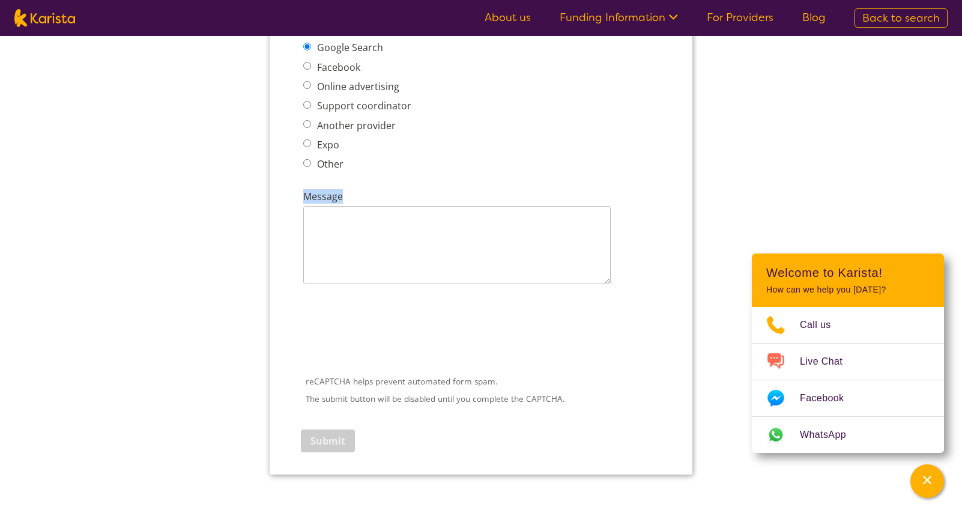
drag, startPoint x: 304, startPoint y: 194, endPoint x: 387, endPoint y: 200, distance: 83.0
click at [387, 200] on label "Message" at bounding box center [364, 197] width 123 height 17
copy label "Message"
click at [449, 227] on textarea "Message" at bounding box center [456, 245] width 307 height 78
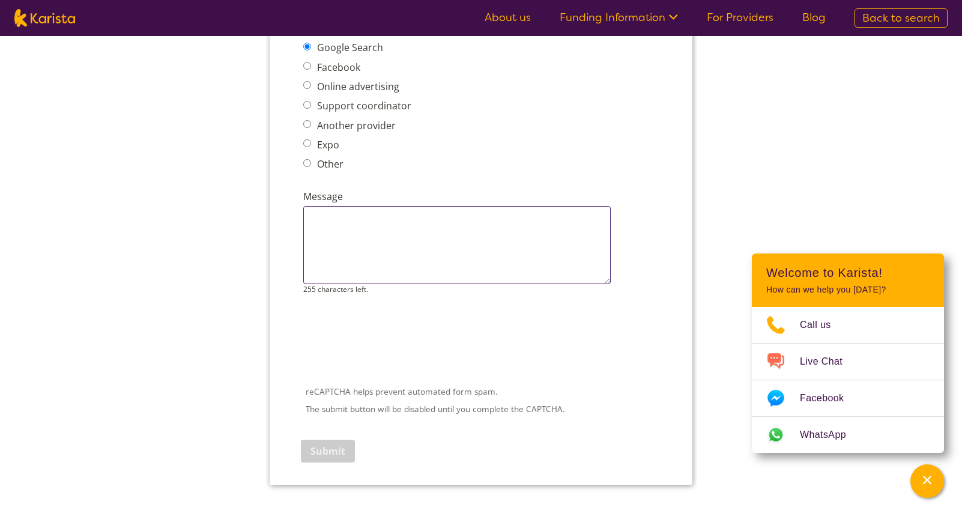
paste textarea "I’m just starting out as a provider and I’ve used your services with other orga…"
type textarea "I’m just starting out as a provider and I’ve used your services with other orga…"
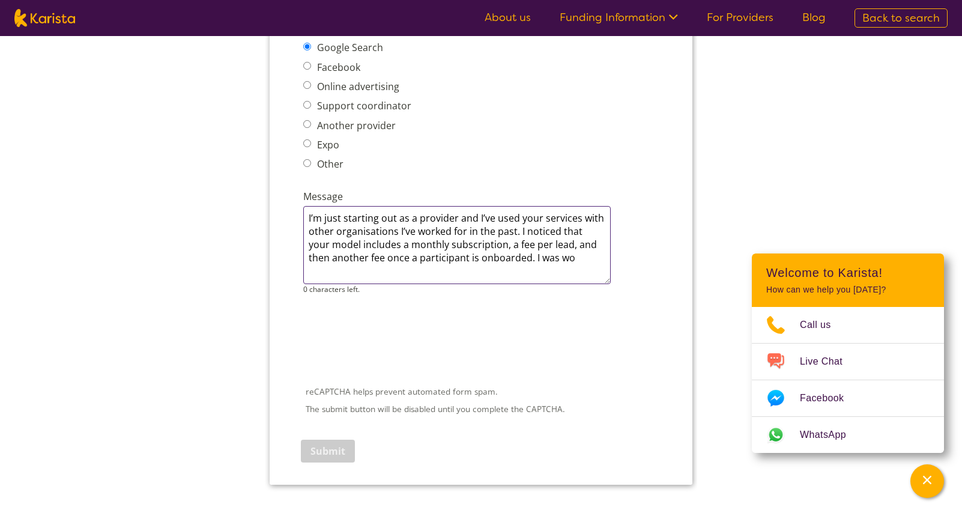
drag, startPoint x: 560, startPoint y: 258, endPoint x: 265, endPoint y: 214, distance: 298.0
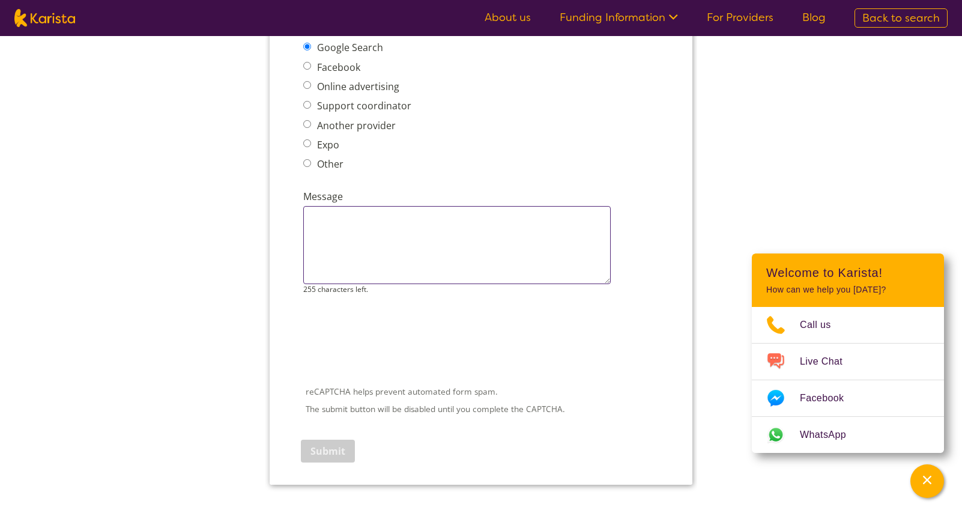
click at [434, 223] on textarea "Message" at bounding box center [456, 245] width 307 height 78
paste textarea "I am just starting out as a provider and have used your services with other org…"
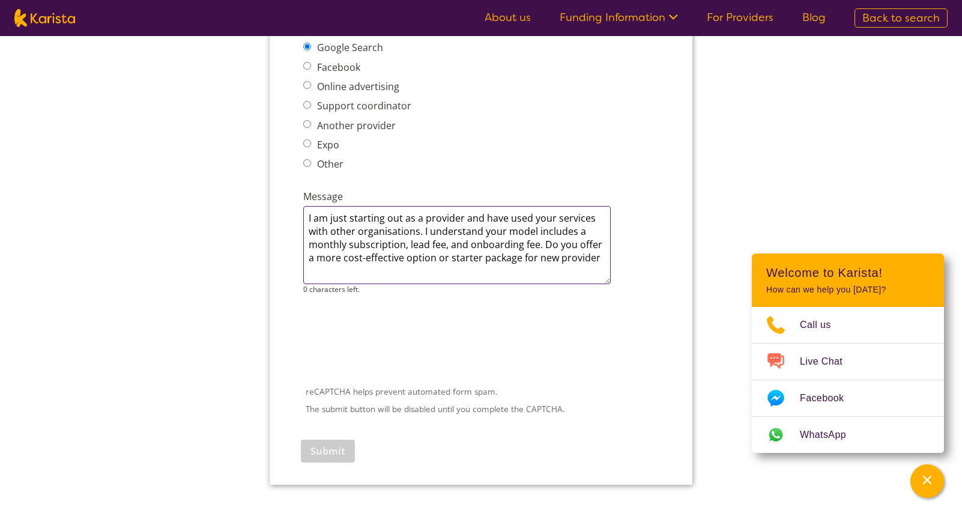
click at [558, 251] on textarea "I am just starting out as a provider and have used your services with other org…" at bounding box center [456, 245] width 307 height 78
click at [403, 218] on textarea "I am just starting out as a provider and have used your services with other org…" at bounding box center [456, 245] width 307 height 78
click at [567, 261] on textarea "I am just starting as a provider and have used your services with other organis…" at bounding box center [456, 245] width 307 height 78
type textarea "I am just starting as a provider and have used your services with other organis…"
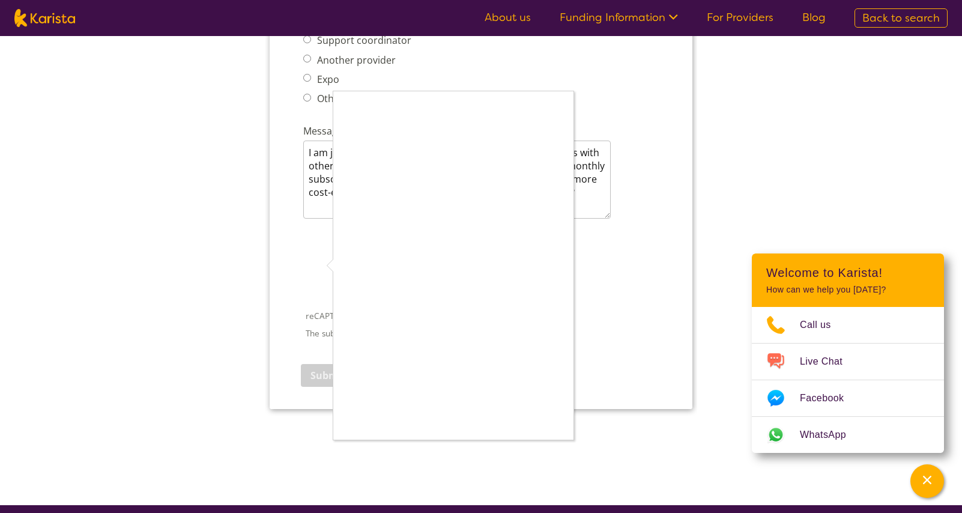
scroll to position [1769, 0]
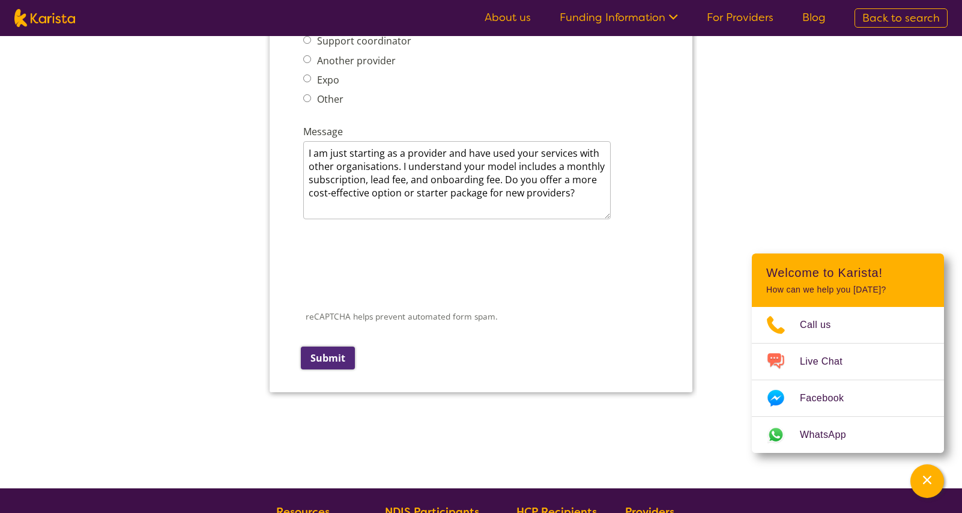
click at [320, 354] on input "Submit" at bounding box center [328, 357] width 54 height 23
